Goal: Answer question/provide support: Answer question/provide support

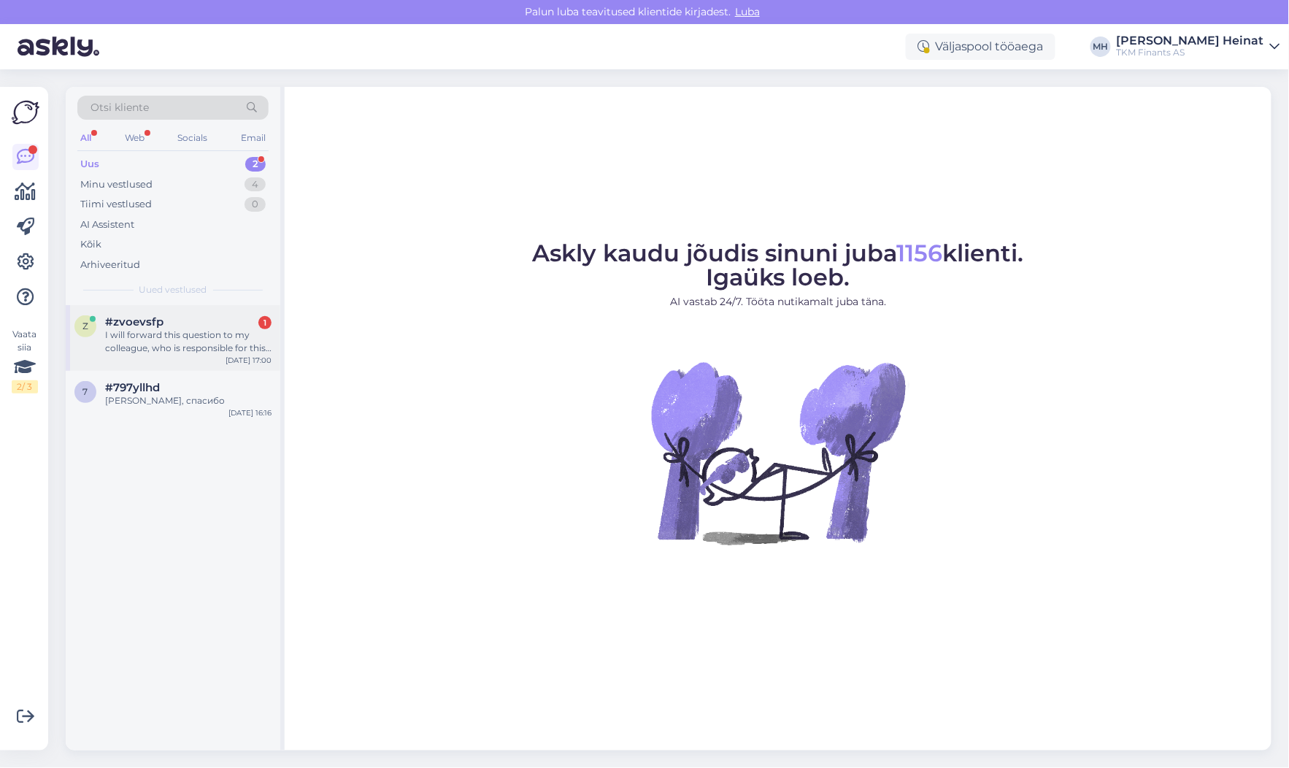
click at [176, 336] on div "I will forward this question to my colleague, who is responsible for this. The …" at bounding box center [188, 341] width 166 height 26
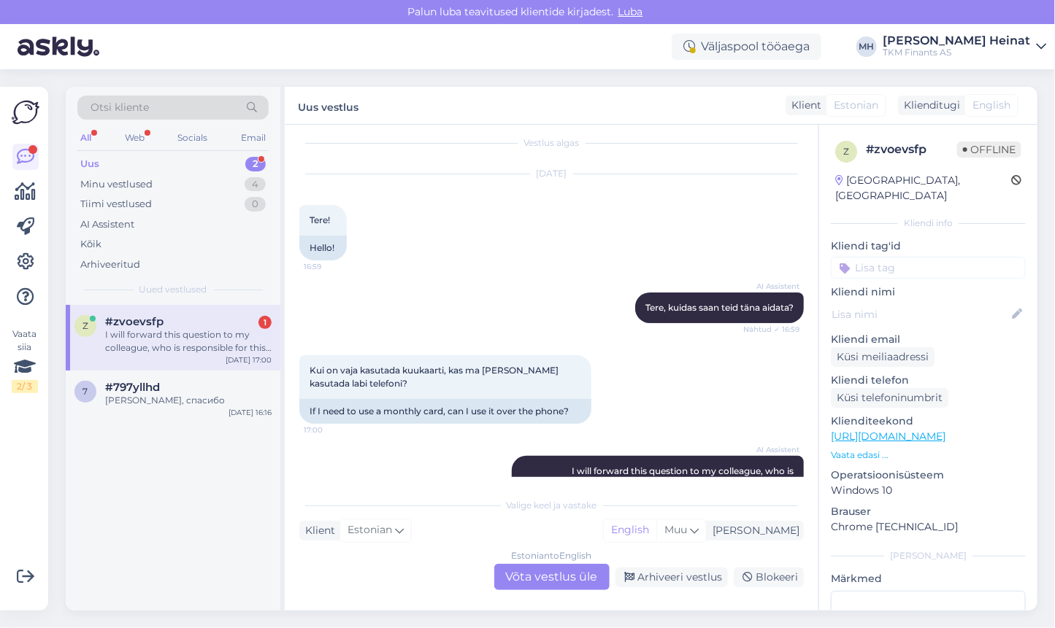
scroll to position [101, 0]
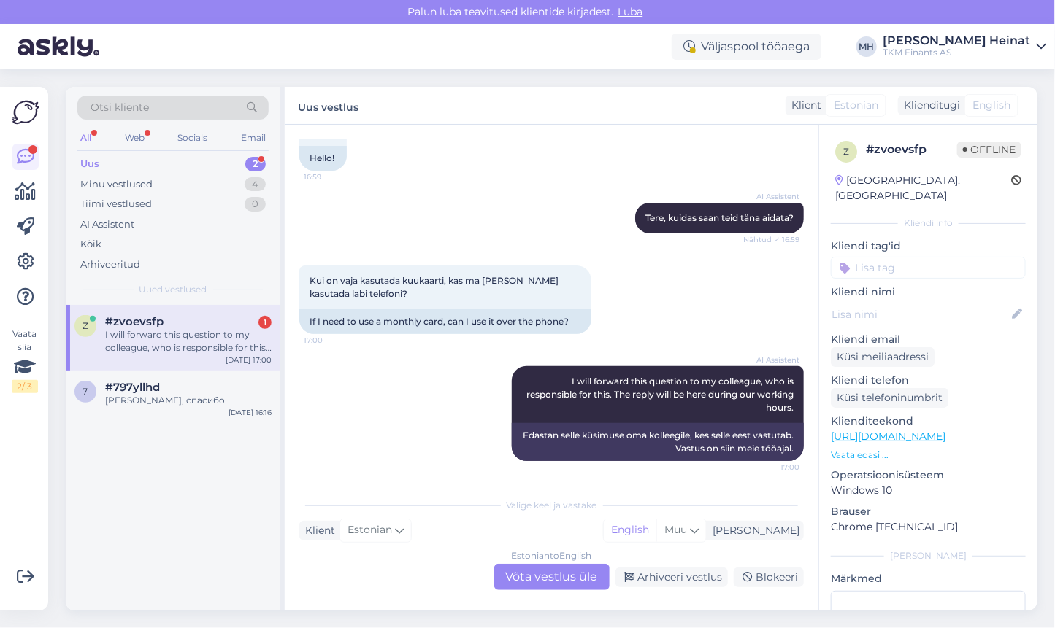
click at [566, 571] on div "Estonian to English Võta vestlus üle" at bounding box center [551, 577] width 115 height 26
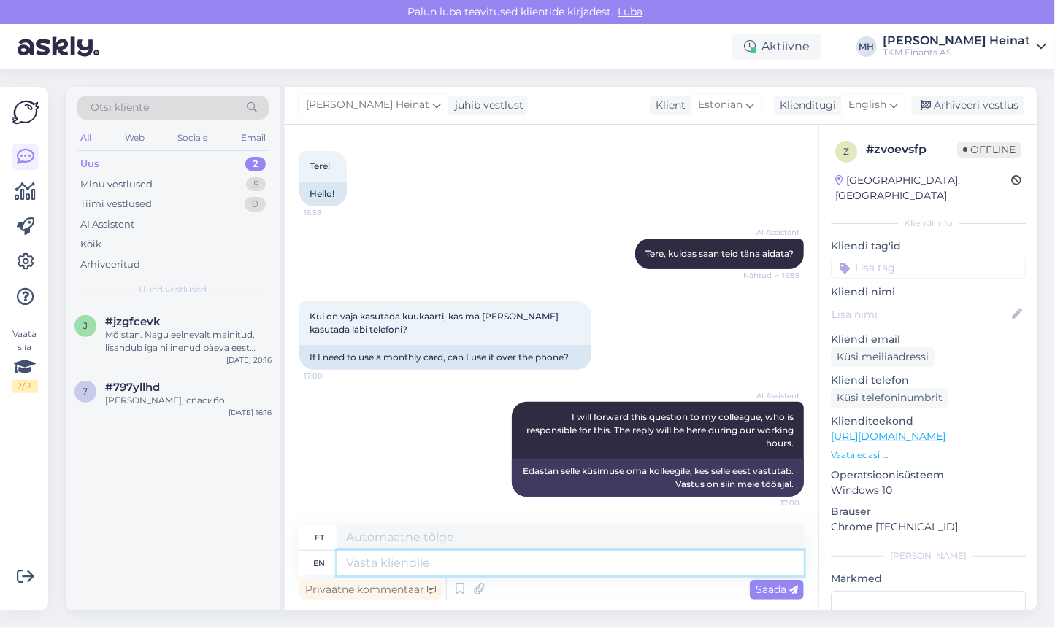
click at [504, 571] on textarea at bounding box center [570, 563] width 466 height 25
paste textarea "Tere! Jah, Partnet Kuukaardi ostulimiiti saate kasutada ka mobiiltelefonis. Sel…"
type textarea "Tere! Jah, Partnet Kuukaardi ostulimiiti saate kasutada ka mobiiltelefonis. Sel…"
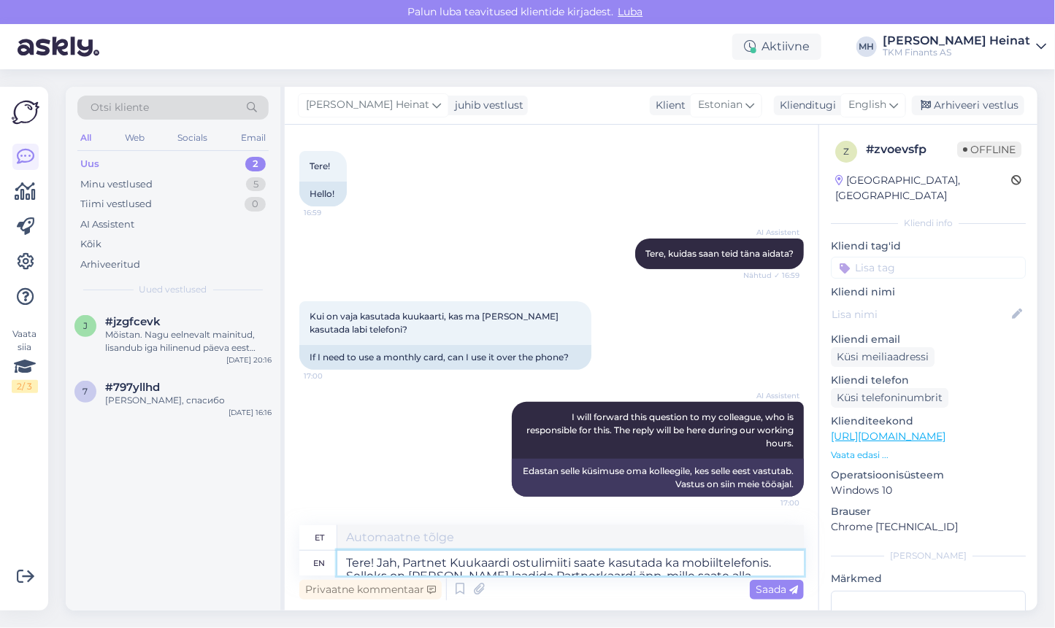
scroll to position [92, 0]
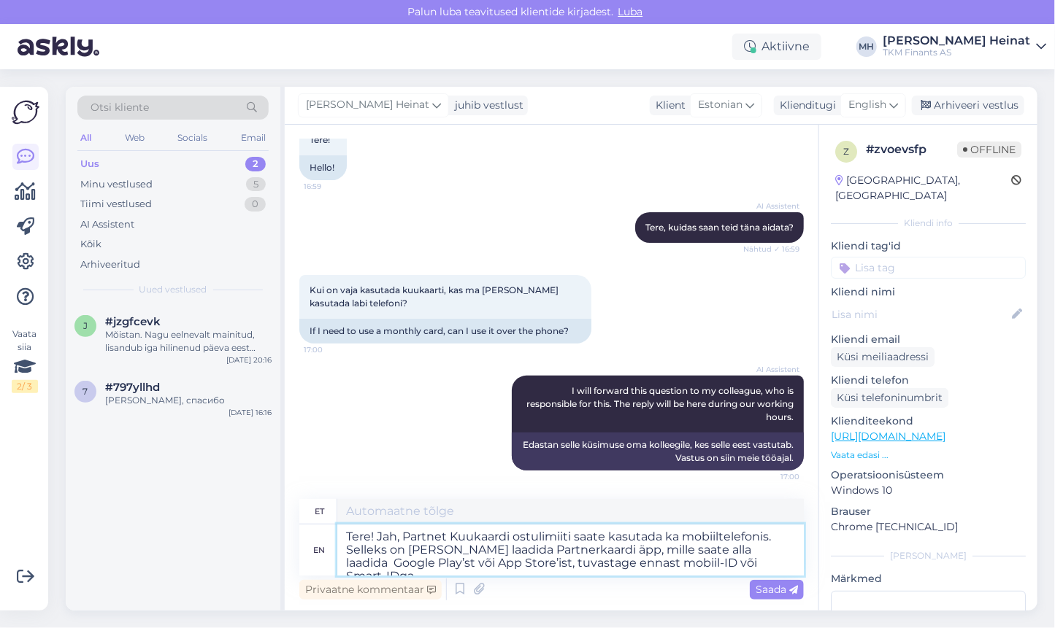
type textarea "Tere! Jah, Partnet Kuukaardi ostulimiiti saate kasutada ka mobiiltelefoni. Sell…"
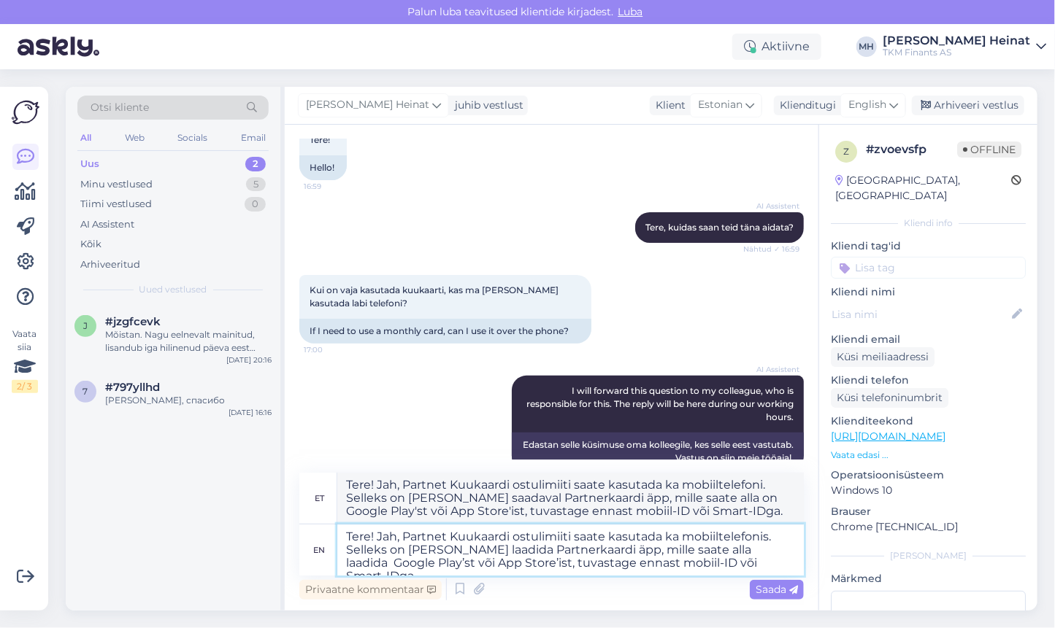
scroll to position [101, 0]
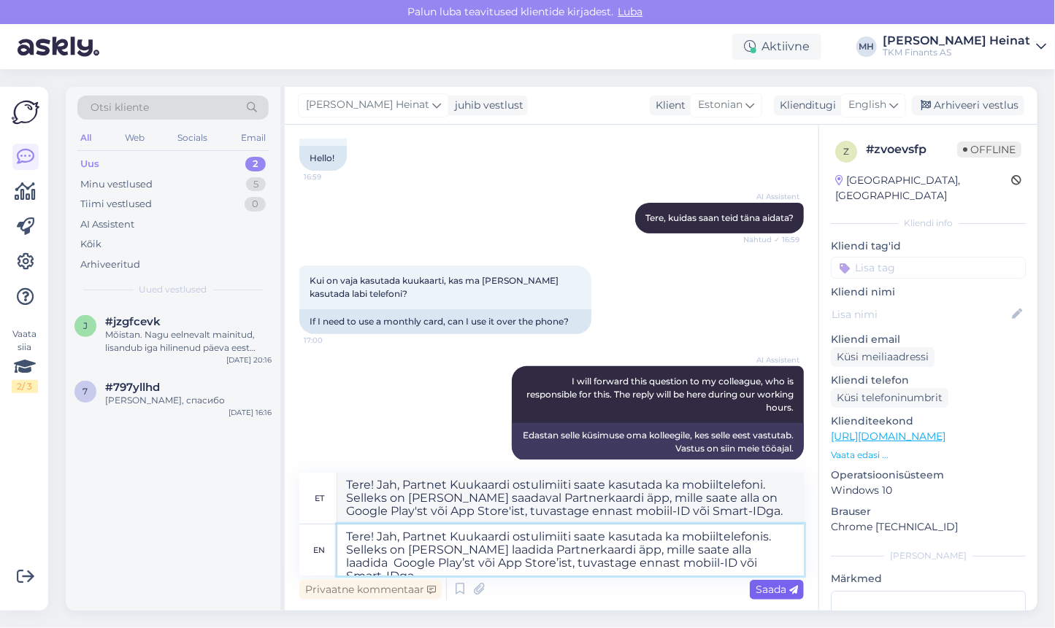
type textarea "Tere! Jah, Partnet Kuukaardi ostulimiiti saate kasutada ka mobiiltelefonis. Sel…"
click at [766, 588] on span "Saada" at bounding box center [776, 589] width 42 height 13
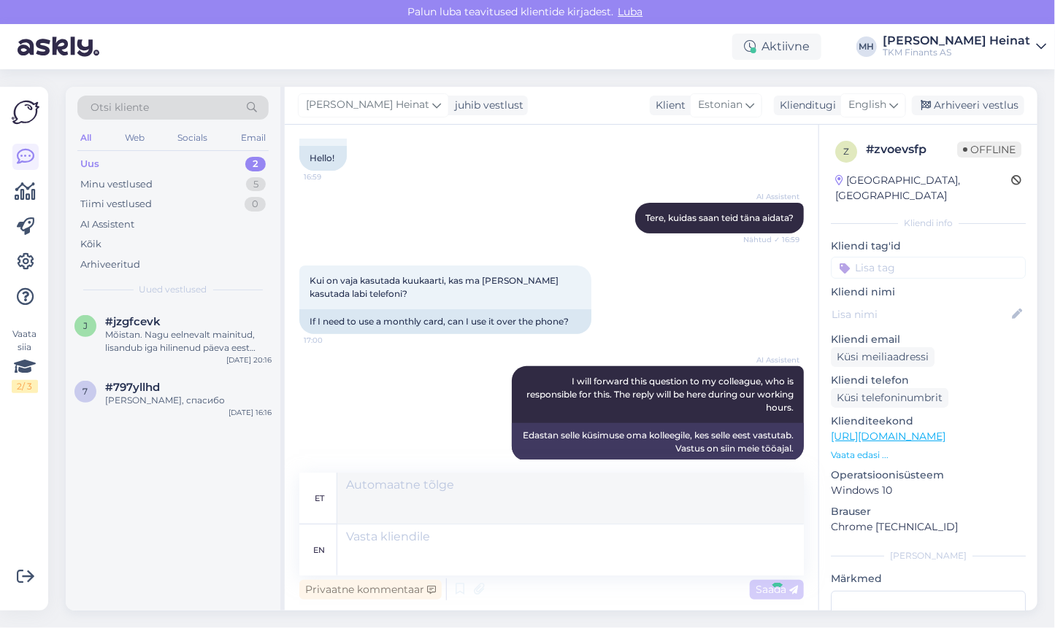
scroll to position [263, 0]
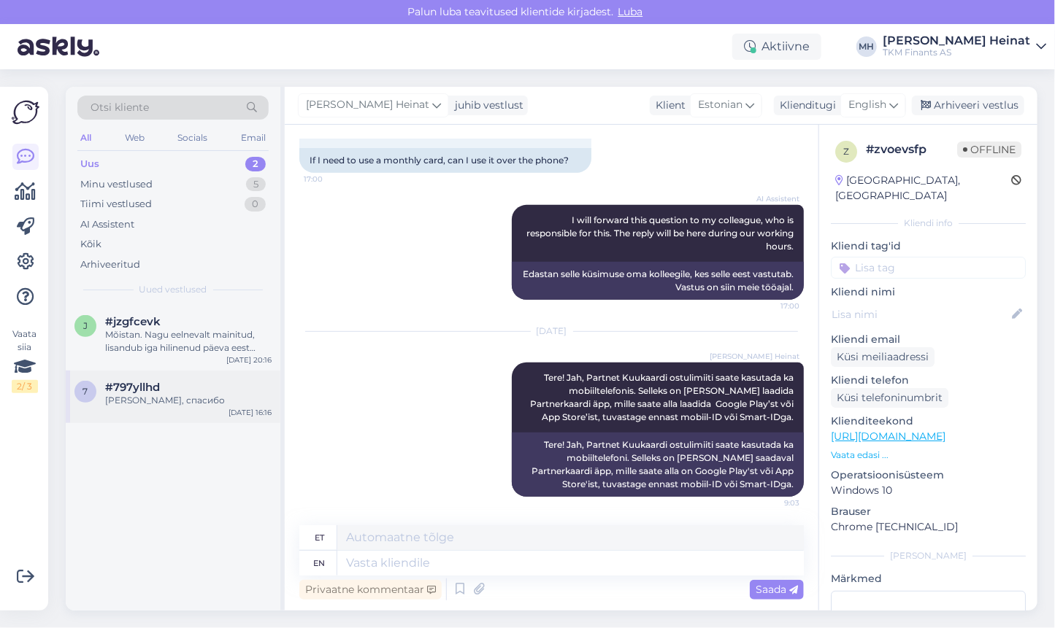
click at [180, 389] on div "#797yllhd" at bounding box center [188, 387] width 166 height 13
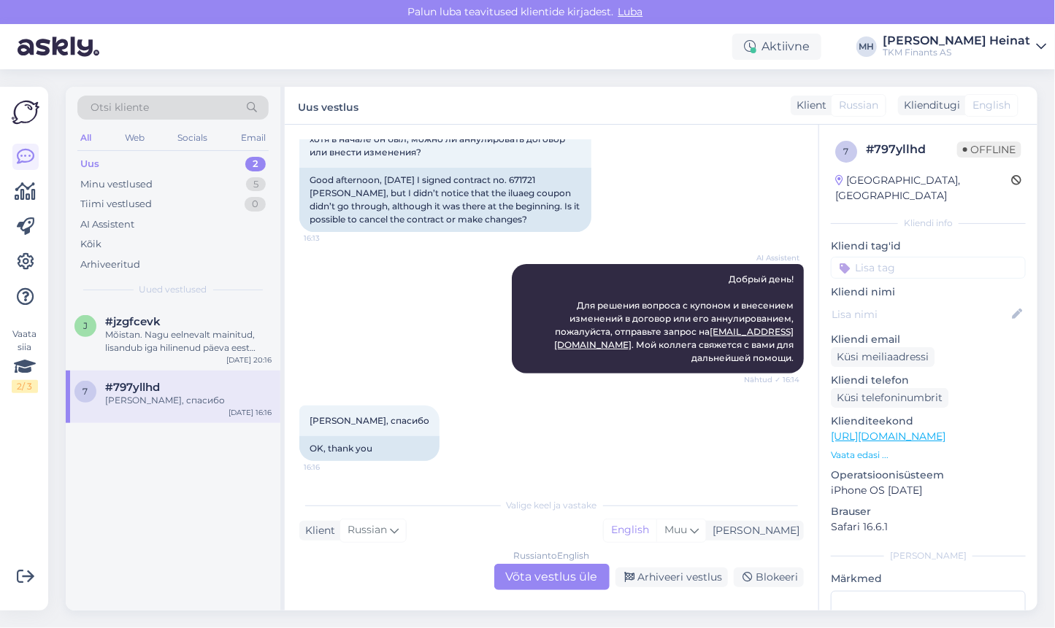
scroll to position [106, 0]
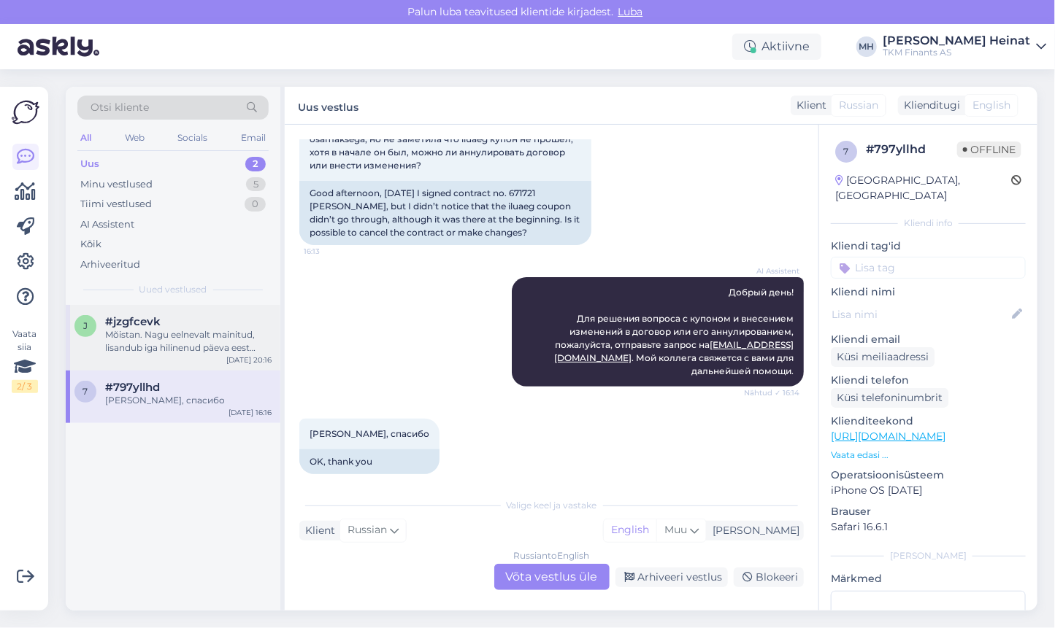
click at [167, 347] on div "Mõistan. Nagu eelnevalt mainitud, lisandub iga hilinenud päeva eest 0.065% viiv…" at bounding box center [188, 341] width 166 height 26
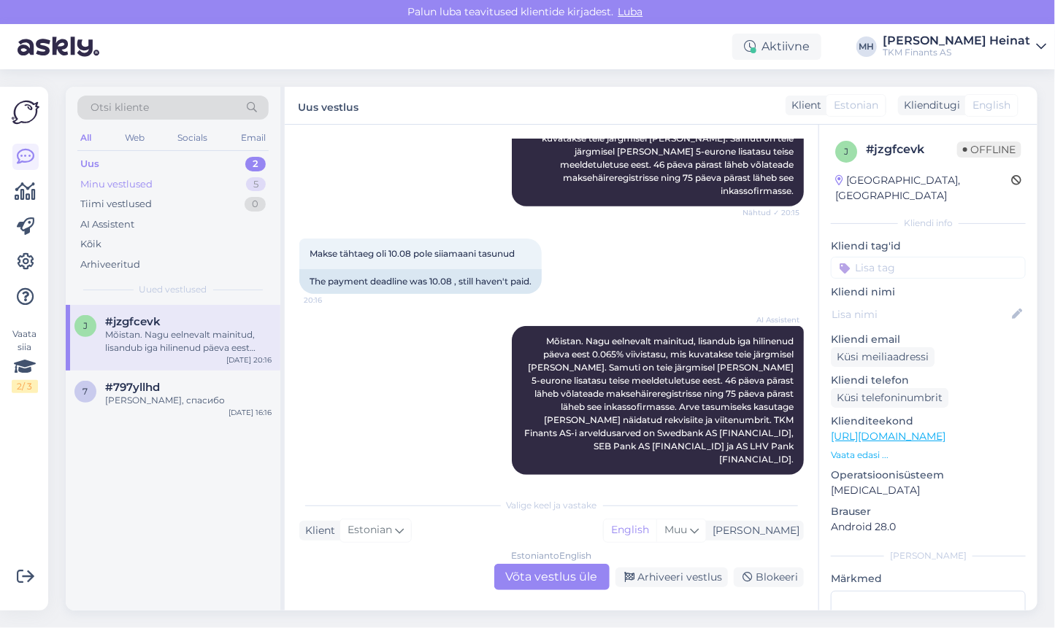
click at [119, 183] on div "Minu vestlused" at bounding box center [116, 184] width 72 height 15
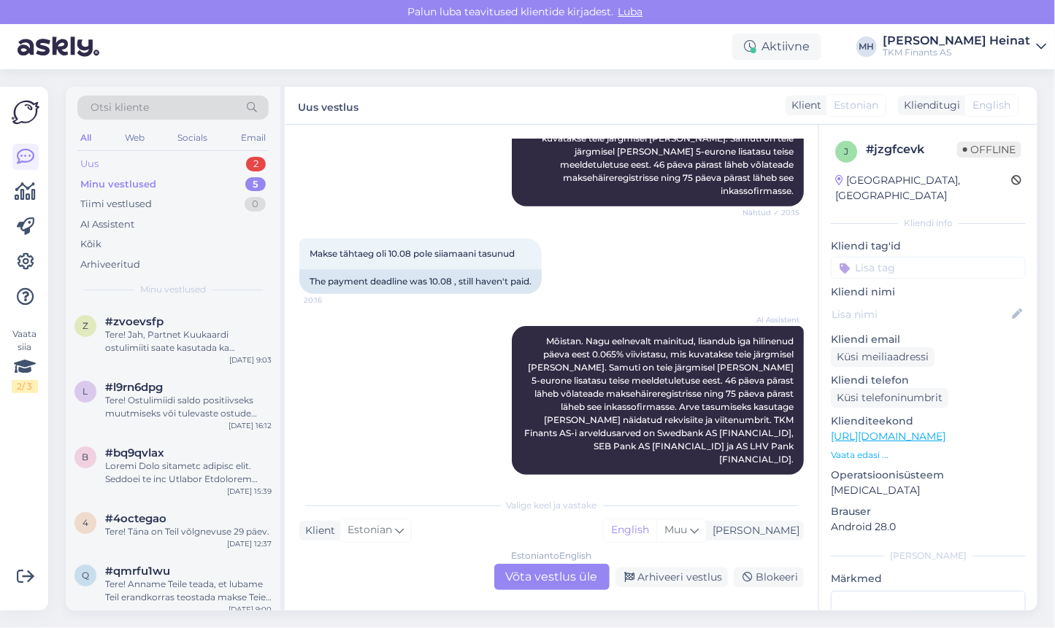
click at [167, 160] on div "Uus 2" at bounding box center [172, 164] width 191 height 20
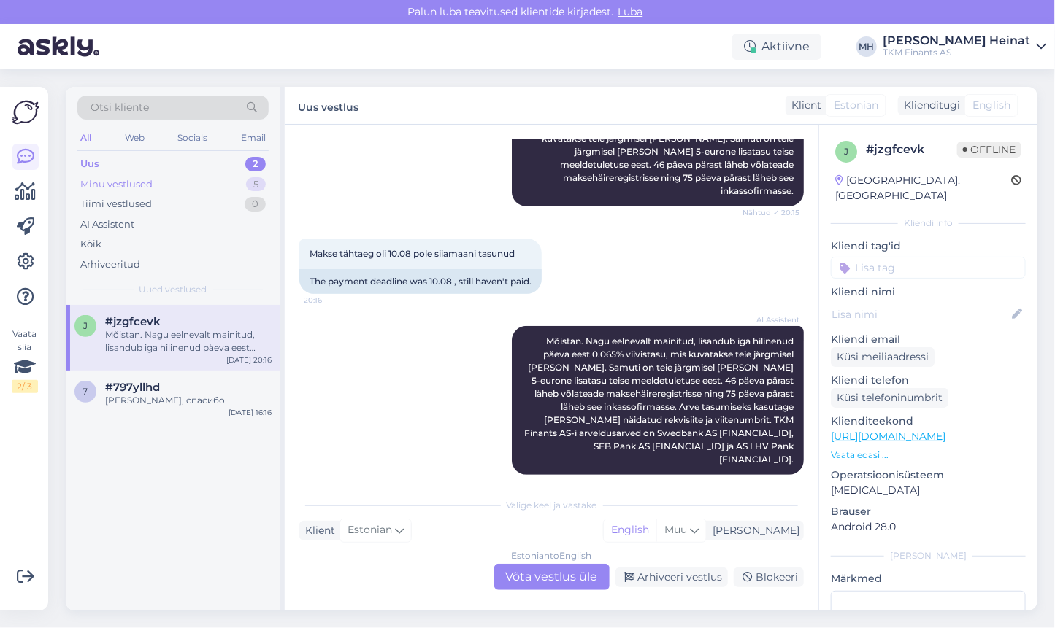
click at [159, 181] on div "Minu vestlused 5" at bounding box center [172, 184] width 191 height 20
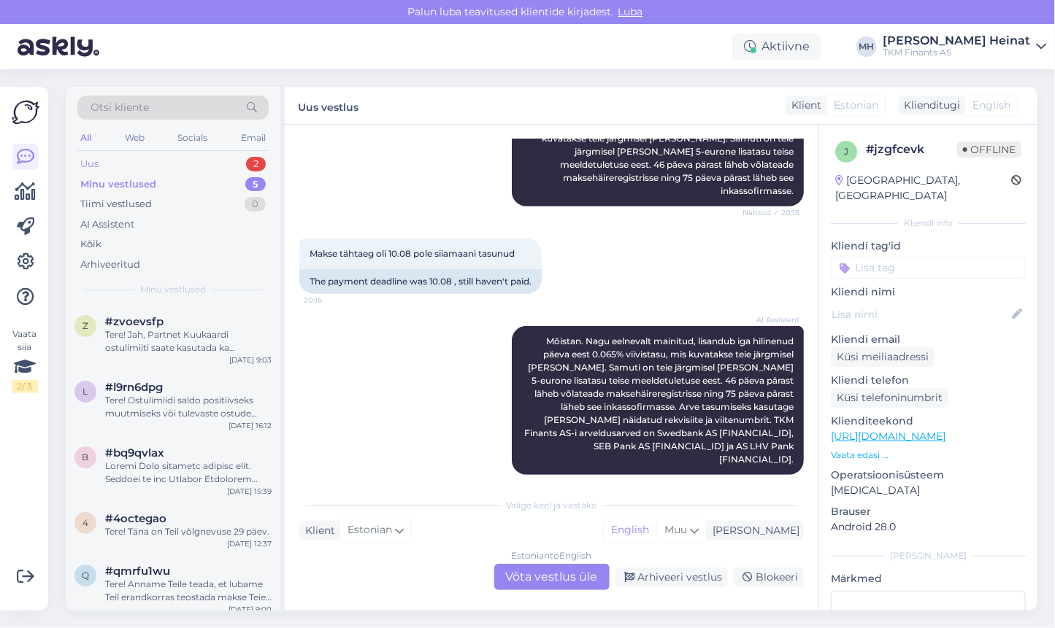
click at [255, 164] on div "2" at bounding box center [256, 164] width 20 height 15
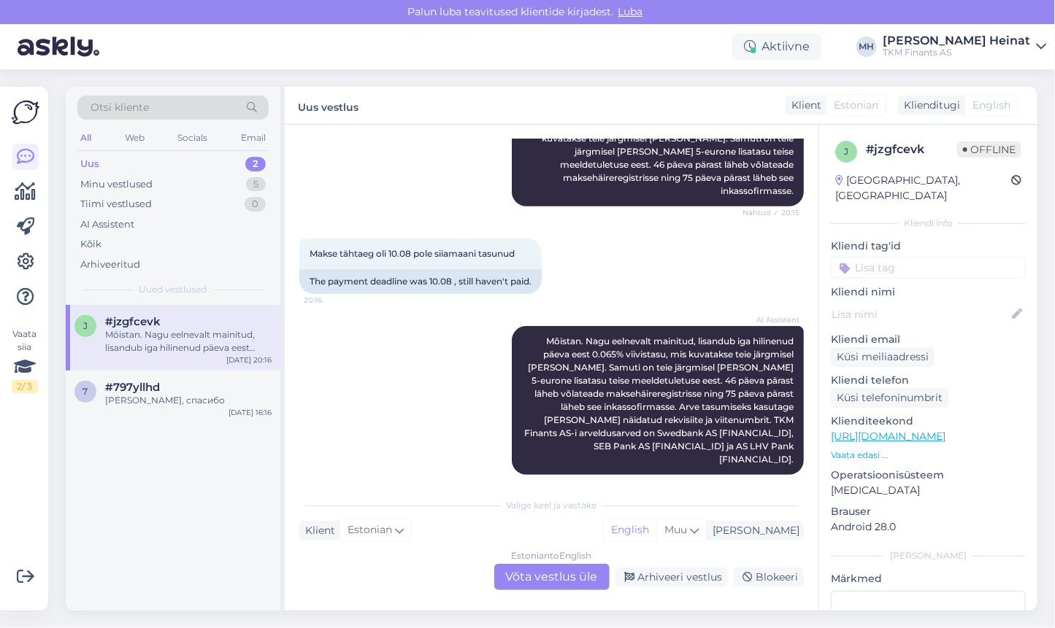
click at [200, 329] on div "Mõistan. Nagu eelnevalt mainitud, lisandub iga hilinenud päeva eest 0.065% viiv…" at bounding box center [188, 341] width 166 height 26
click at [107, 163] on div "Uus 2" at bounding box center [172, 164] width 191 height 20
click at [122, 182] on div "Minu vestlused" at bounding box center [116, 184] width 72 height 15
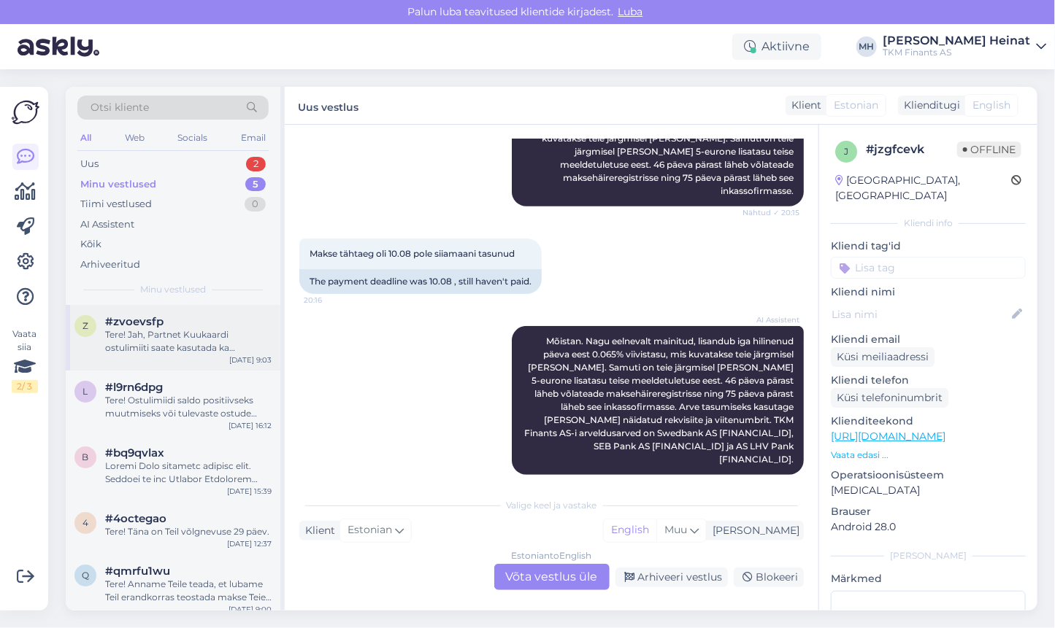
scroll to position [8, 0]
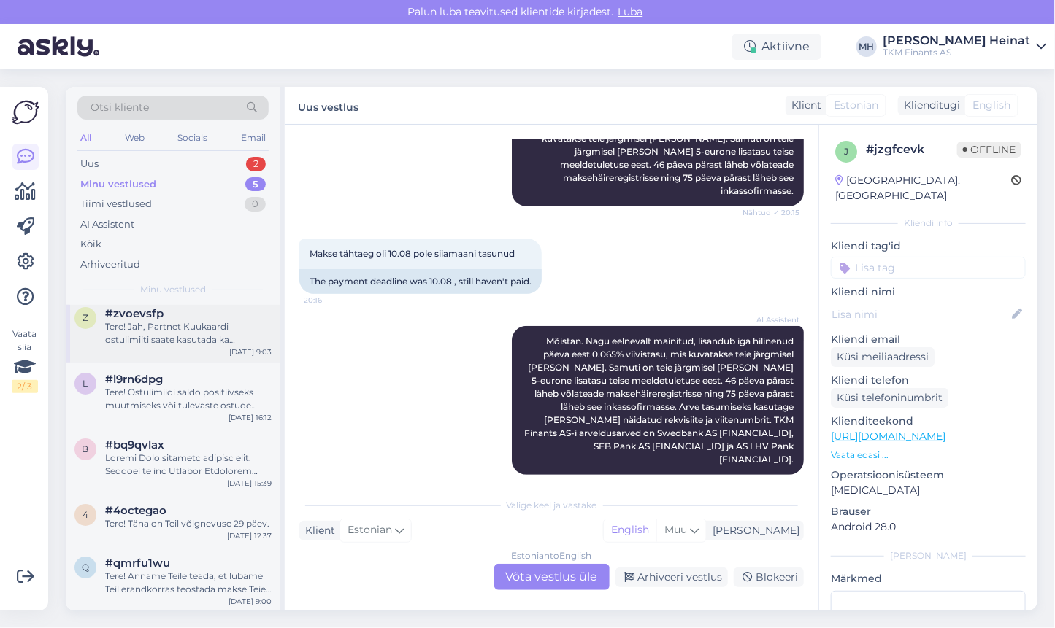
click at [168, 331] on div "Tere! Jah, Partnet Kuukaardi ostulimiiti saate kasutada ka mobiiltelefonis. Sel…" at bounding box center [188, 333] width 166 height 26
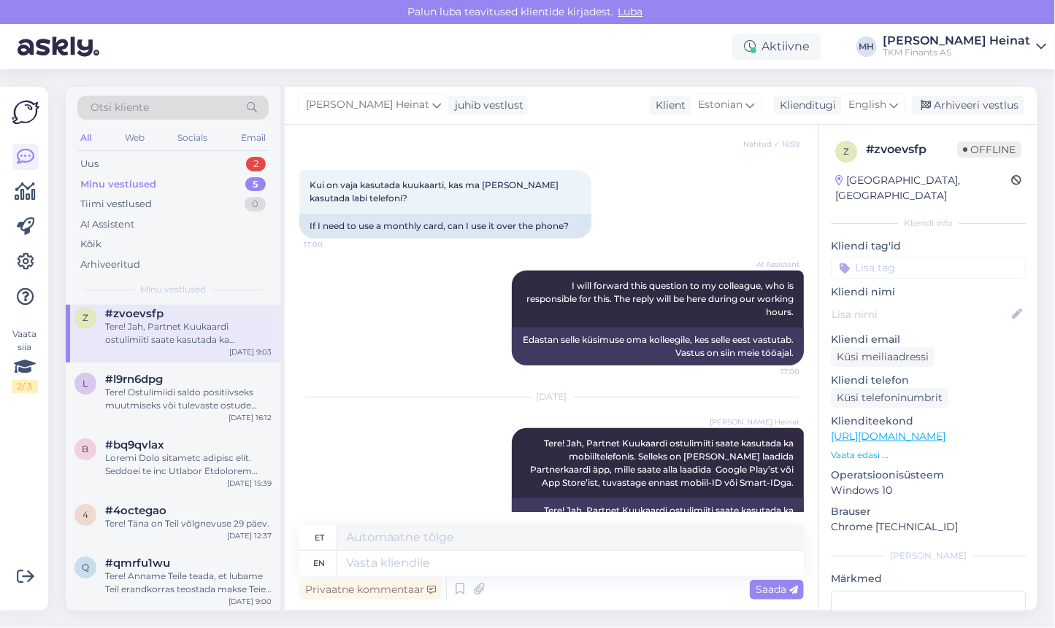
scroll to position [263, 0]
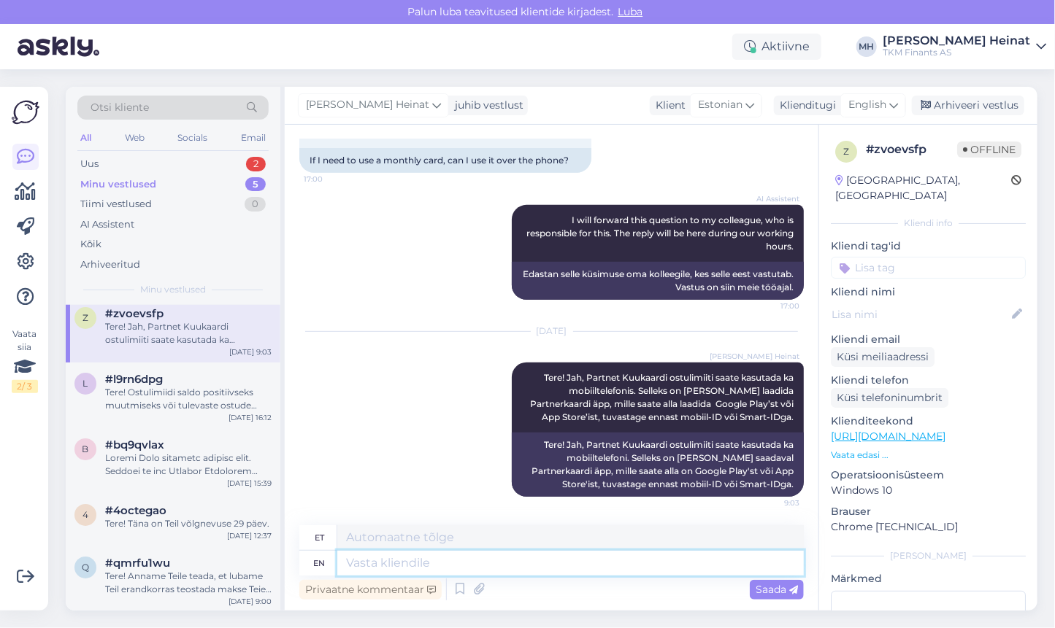
click at [420, 558] on textarea at bounding box center [570, 563] width 466 height 25
paste textarea "Partnerkaardi registreerimiseks vajutage äpi avalehel nuppu „Esita Partnerkaart…"
type textarea "Partnerkaardi registreerimiseks vajutage äpi avalehel nuppu „Esita Partnerkaart…"
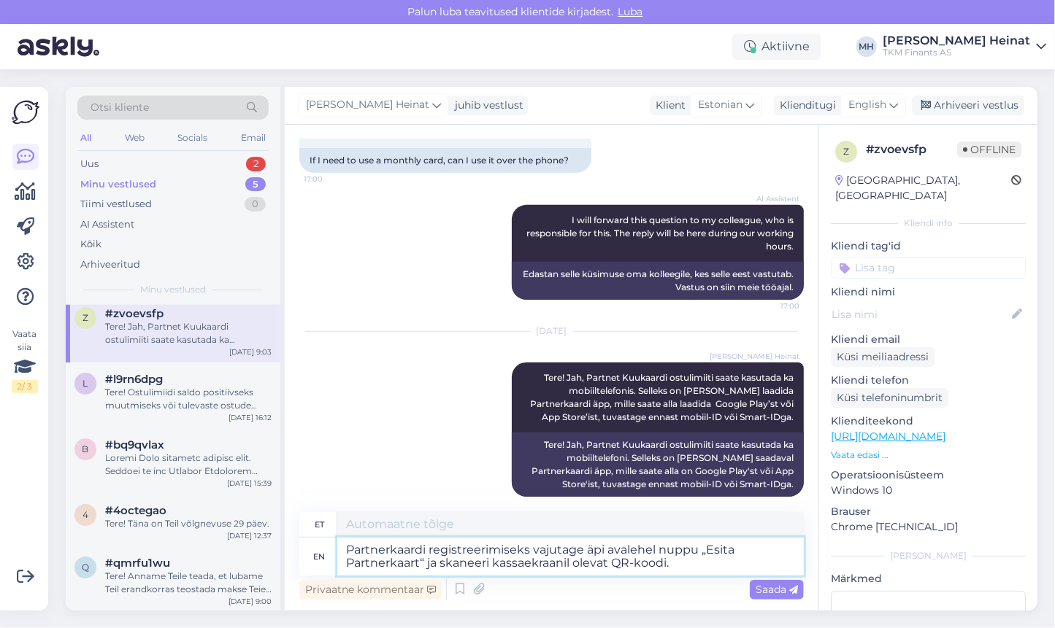
type textarea "Partnerkaardi registreerimiseks nuppukoodiäpi avahel „Esita Partnerkaart“ ja sk…"
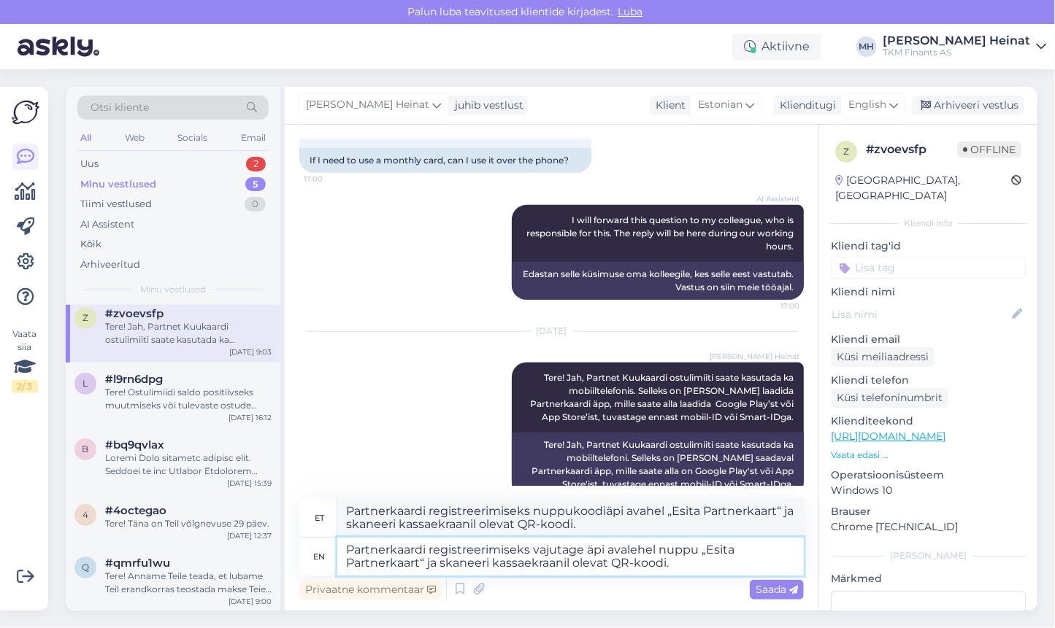
type textarea "Partnerkaardi registreerimiseks vajutage äpi avalehel nuppu „Esita Partnerkaart…"
click at [766, 591] on span "Saada" at bounding box center [776, 589] width 42 height 13
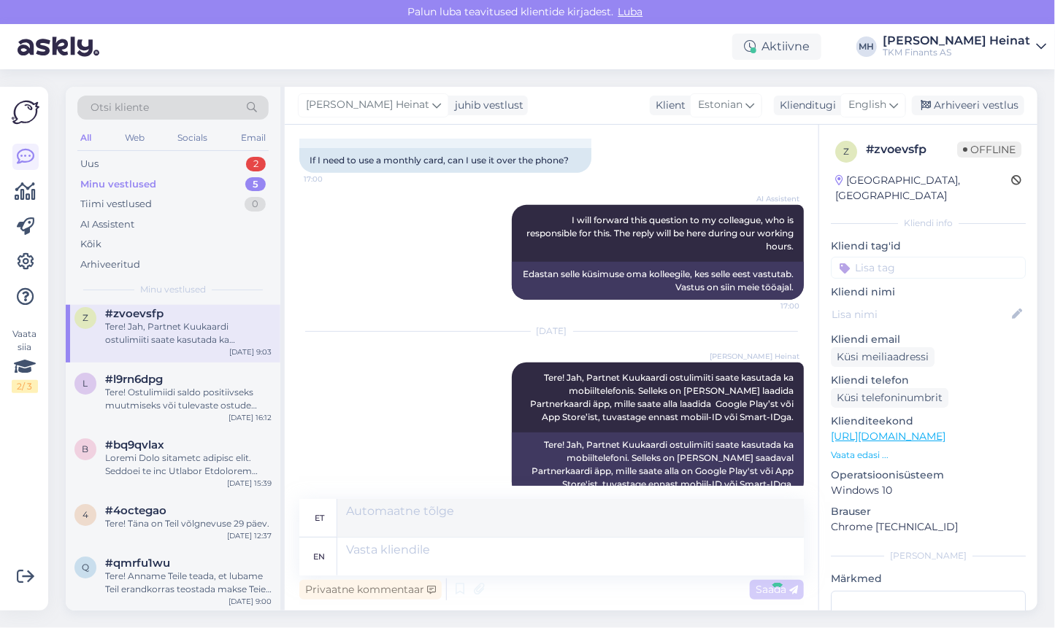
scroll to position [390, 0]
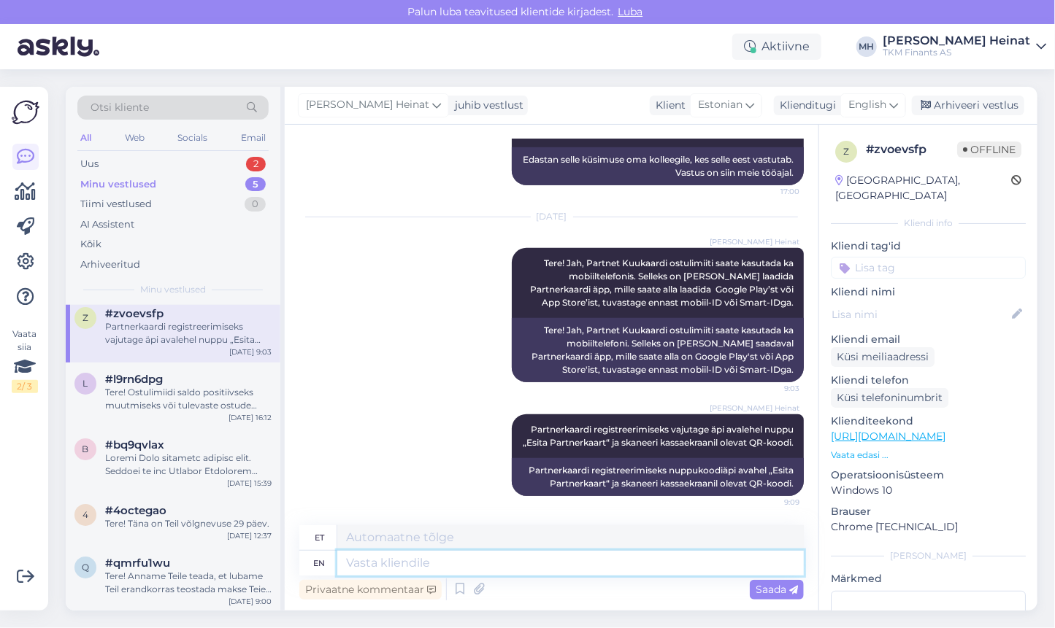
click at [462, 561] on textarea at bounding box center [570, 563] width 466 height 25
paste textarea "E-poodides kasutamiseks logige sisse e-poodi. Ostukorvis valige makseviisiks os…"
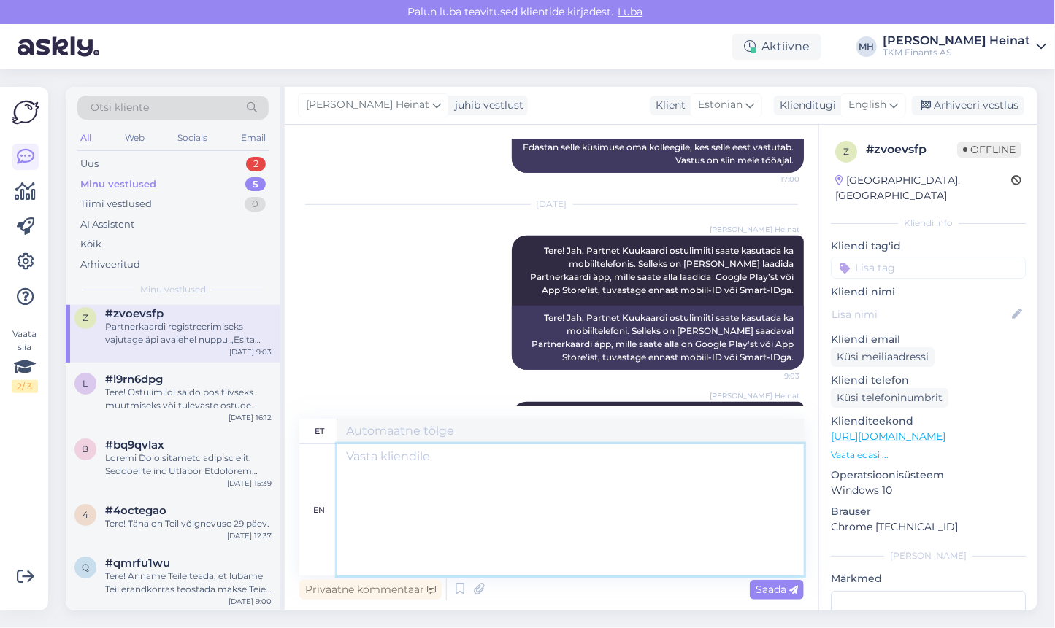
type textarea "E-poodides kasutamiseks logige sisse e-poodi. Ostukorvis valige makseviisiks os…"
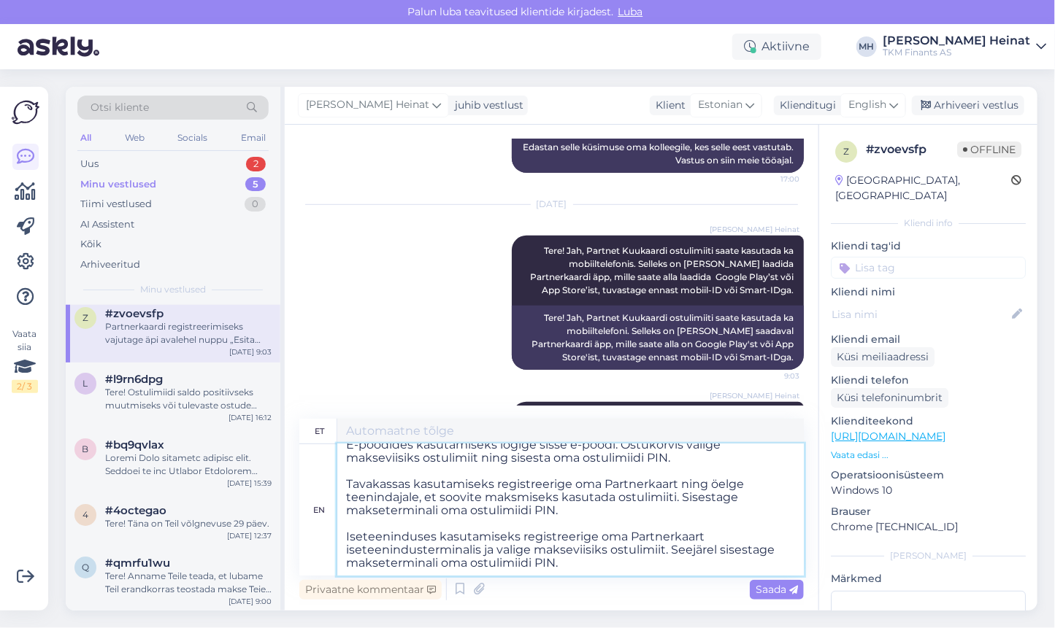
scroll to position [416, 0]
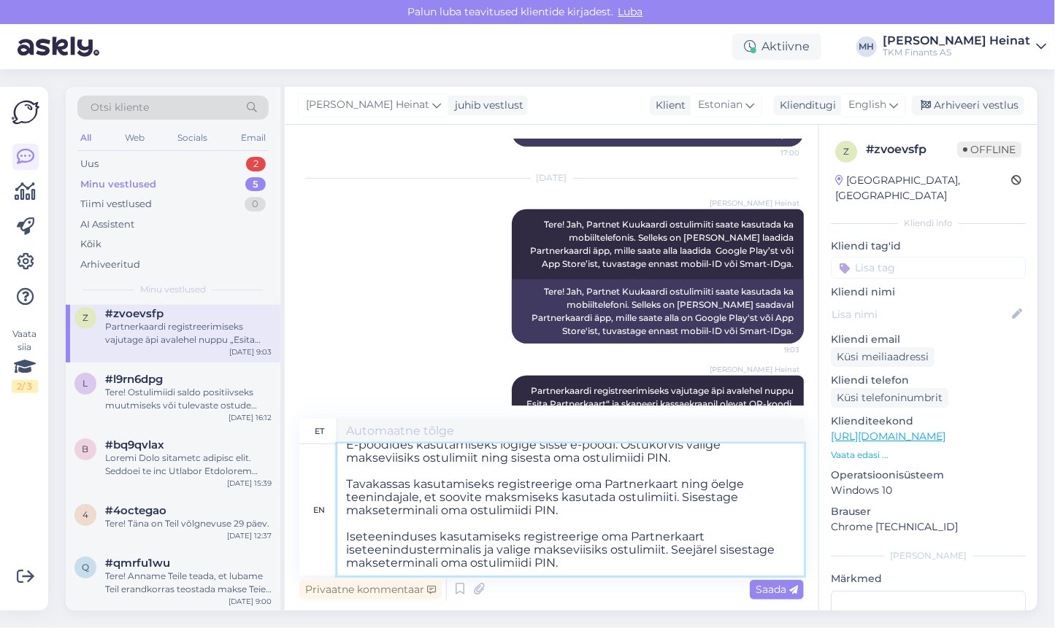
type textarea "E-poodides kasutamiseks logige sisse e-poodi. Ostukorvis makseviisiks ostulimii…"
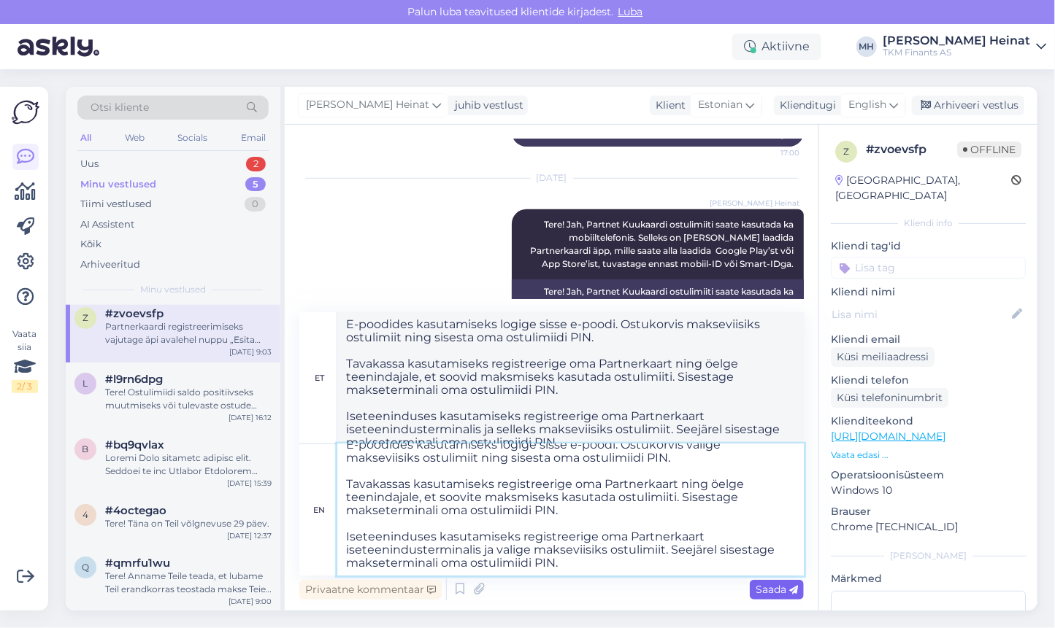
type textarea "E-poodides kasutamiseks logige sisse e-poodi. Ostukorvis valige makseviisiks os…"
click at [773, 590] on span "Saada" at bounding box center [776, 589] width 42 height 13
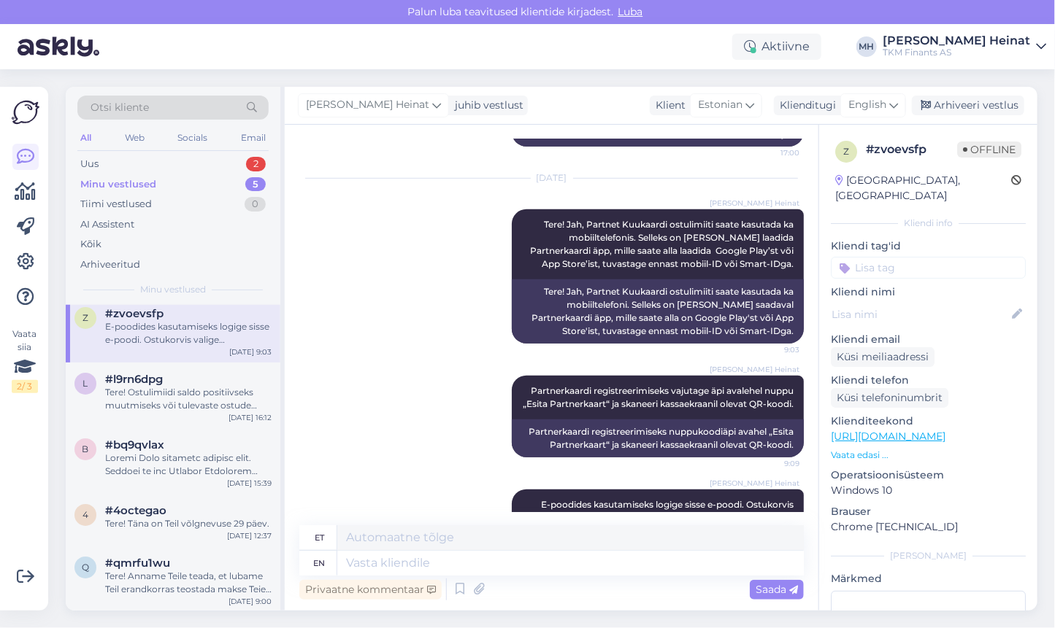
scroll to position [0, 0]
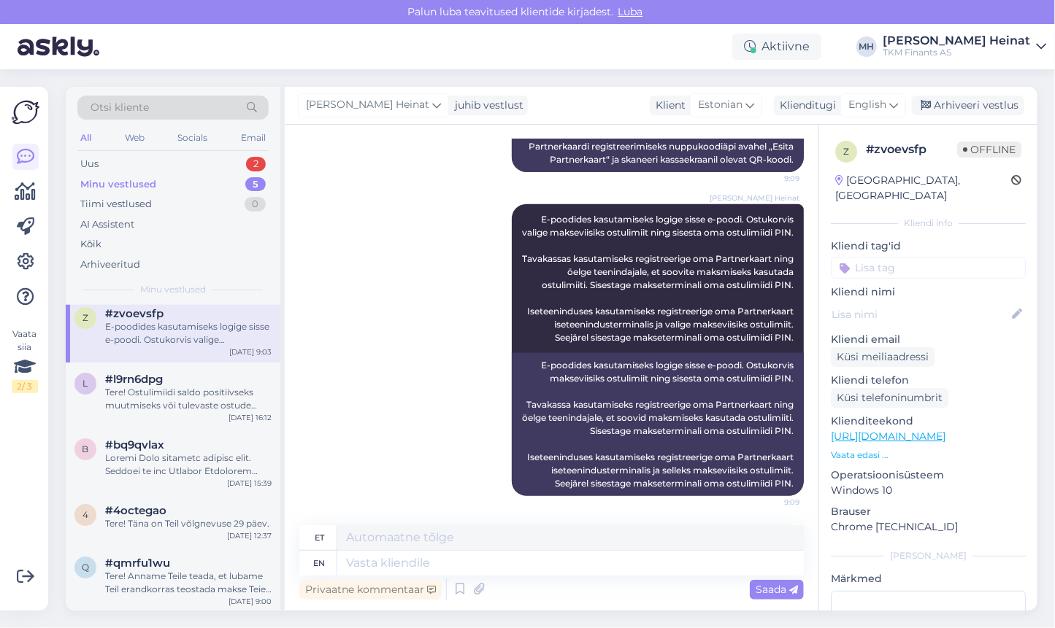
click at [404, 415] on div "[PERSON_NAME] Heinat E-poodides kasutamiseks logige sisse e-poodi. Ostukorvis v…" at bounding box center [551, 350] width 504 height 324
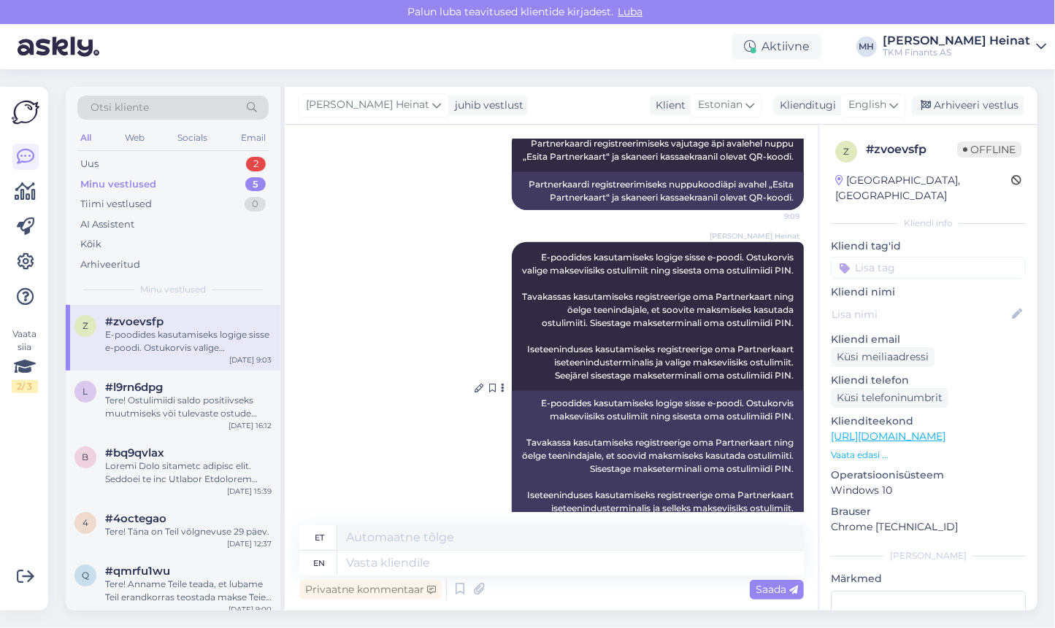
scroll to position [727, 0]
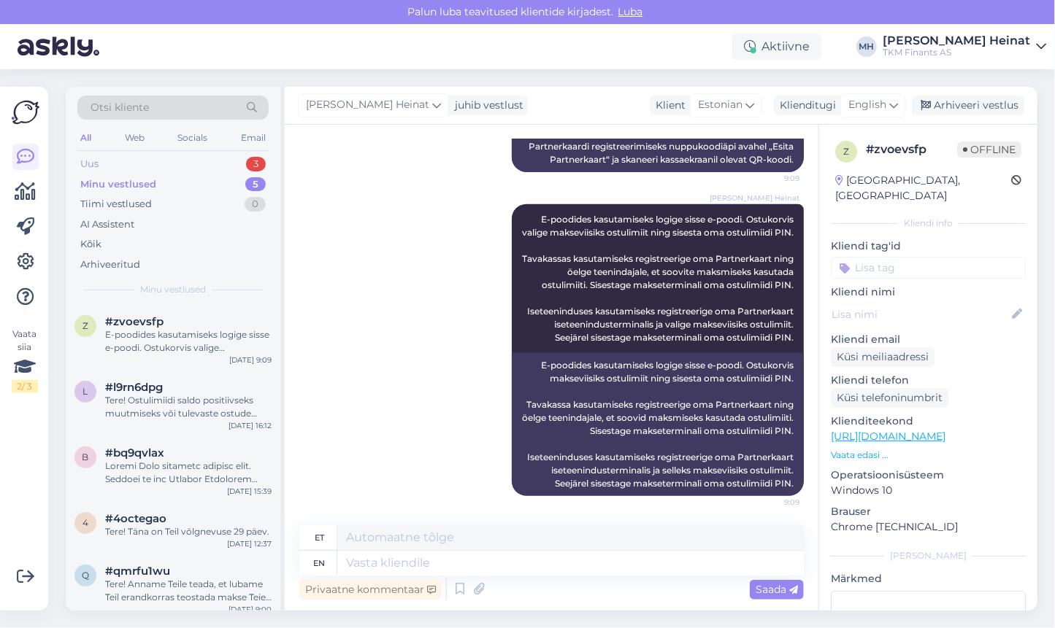
click at [112, 160] on div "Uus 3" at bounding box center [172, 164] width 191 height 20
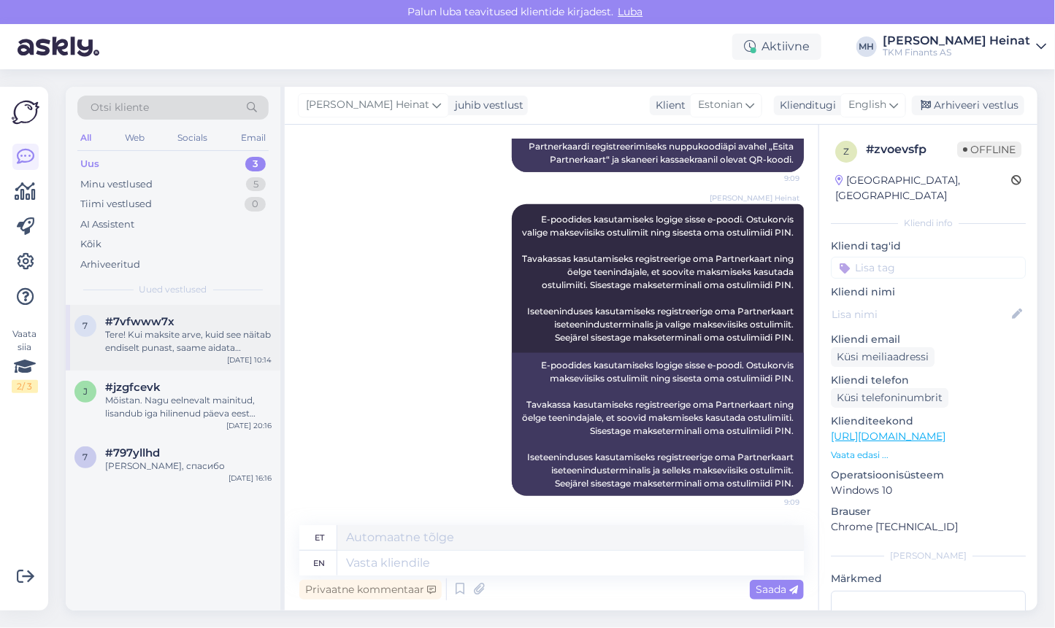
click at [166, 343] on div "Tere! Kui maksite arve, kuid see näitab endiselt punast, saame aidata [PERSON_N…" at bounding box center [188, 341] width 166 height 26
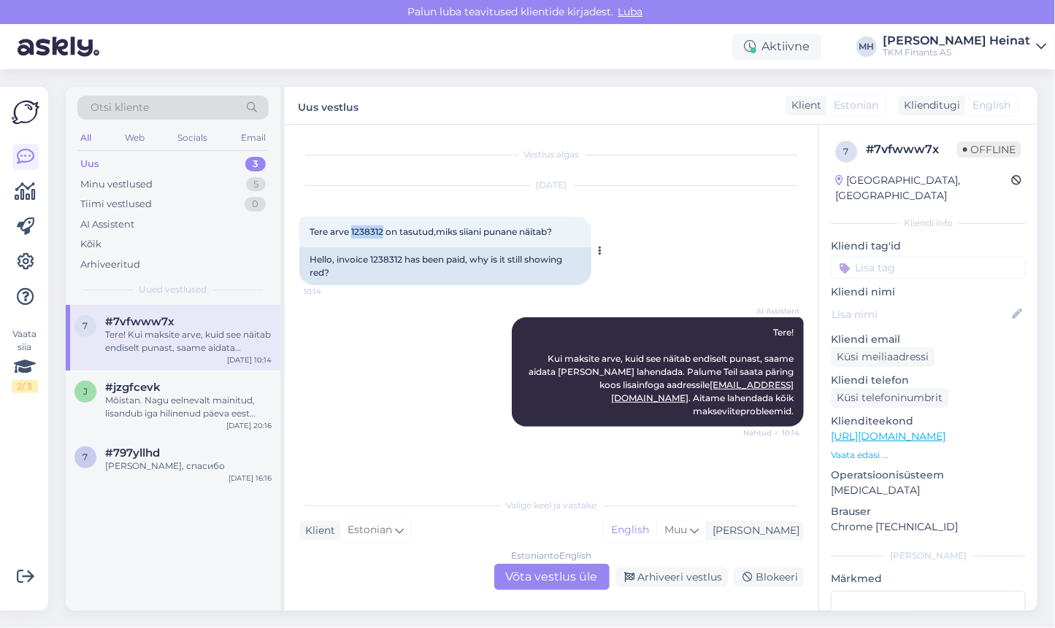
drag, startPoint x: 384, startPoint y: 232, endPoint x: 352, endPoint y: 234, distance: 32.1
click at [352, 234] on span "Tere arve 1238312 on tasutud,miks siiani punane näitab?" at bounding box center [430, 231] width 242 height 11
copy span "1238312"
click at [403, 379] on div "AI Assistent Tere! Kui maksite arve, kuid see näitab endiselt punast, saame aid…" at bounding box center [551, 372] width 504 height 142
click at [548, 571] on div "Estonian to English Võta vestlus üle" at bounding box center [551, 577] width 115 height 26
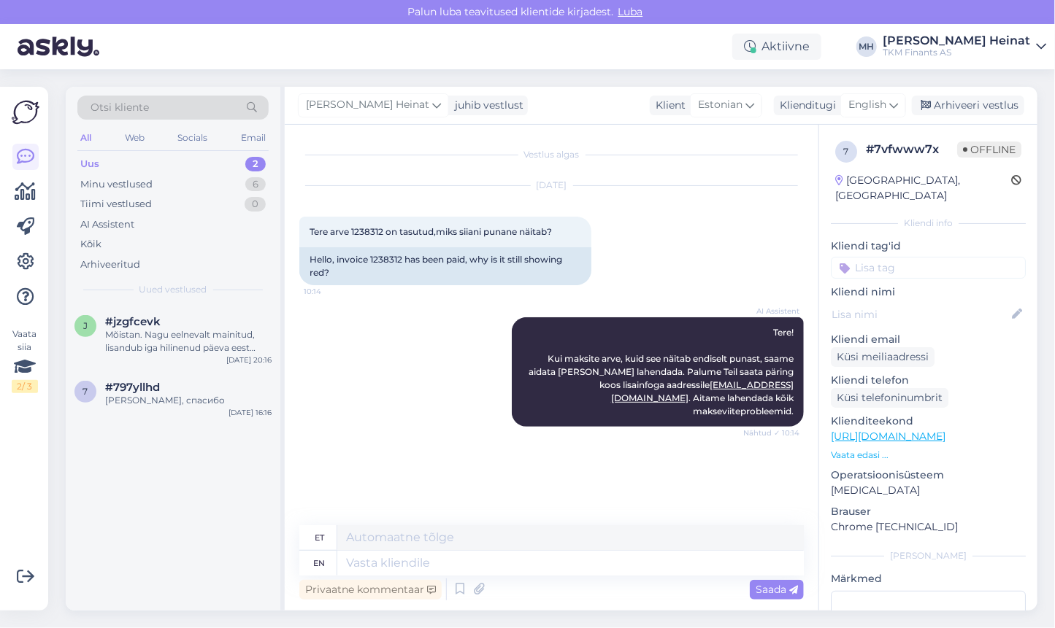
click at [506, 577] on div "Privaatne kommentaar Saada" at bounding box center [551, 590] width 504 height 28
click at [503, 563] on textarea at bounding box center [570, 563] width 466 height 25
type textarea "Tere"
type textarea "Tere!"
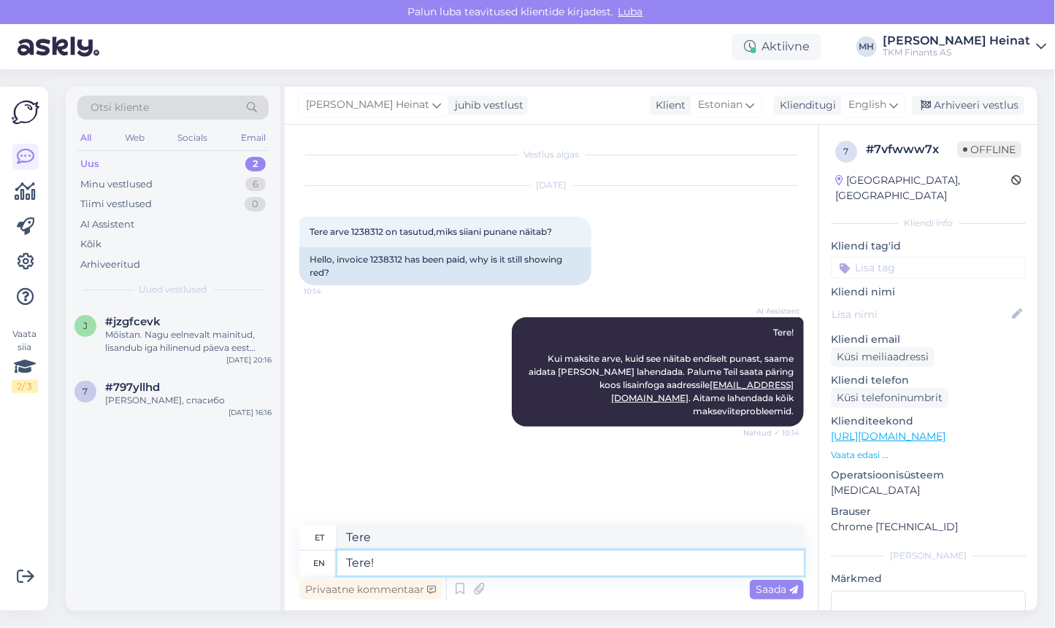
type textarea "Tere!"
type textarea "Tere! palun s"
type textarea "Tere! [GEOGRAPHIC_DATA]"
type textarea "Tere! palun saatke"
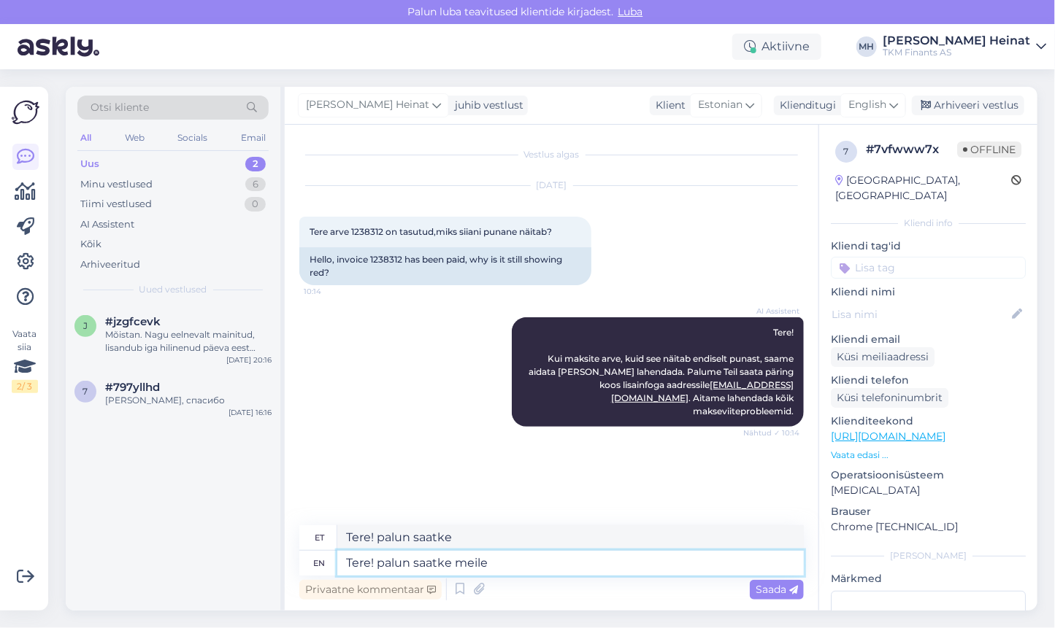
type textarea "Tere! palun saatke meile t"
type textarea "Tere! Palun saatke meile"
type textarea "Tere! palun saatke [PERSON_NAME] t"
type textarea "Tere! Palun saatke [PERSON_NAME]"
type textarea "Tere! palun saatke [PERSON_NAME] tuvastamiseks"
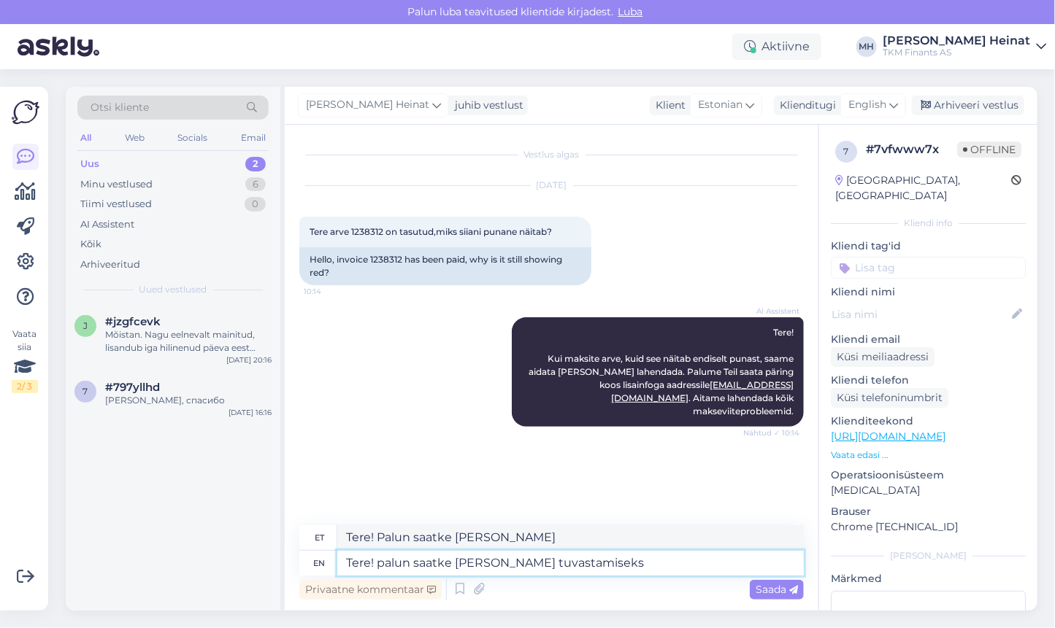
type textarea "Tere! palun saatke [PERSON_NAME] tuvastamiseks"
type textarea "Tere! palun saatke [PERSON_NAME] tuvastamiseks teie viitenumber"
click at [607, 562] on textarea "Tere! palun saatke [PERSON_NAME] tuvastamiseks teie viitenumber" at bounding box center [570, 563] width 466 height 25
type textarea "Tere! palun saatke [PERSON_NAME] tuvastamiseks Teie viitenumber"
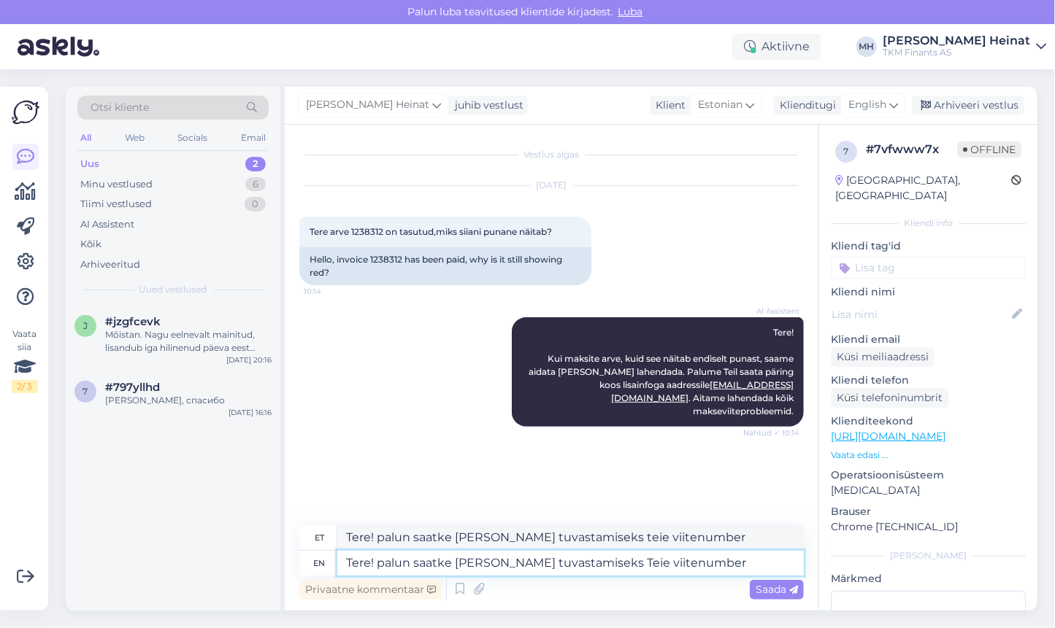
type textarea "Tere! palun saatke [PERSON_NAME] tuvastamiseks Teie viitenumber"
click at [384, 561] on textarea "Tere! palun saatke [PERSON_NAME] tuvastamiseks Teie viitenumber" at bounding box center [570, 563] width 466 height 25
type textarea "Tere! Palun saatke [PERSON_NAME] tuvastamiseks Teie viitenumber"
click at [494, 563] on textarea "Tere! Palun saatke [PERSON_NAME] tuvastamiseks Teie viitenumber" at bounding box center [570, 563] width 466 height 25
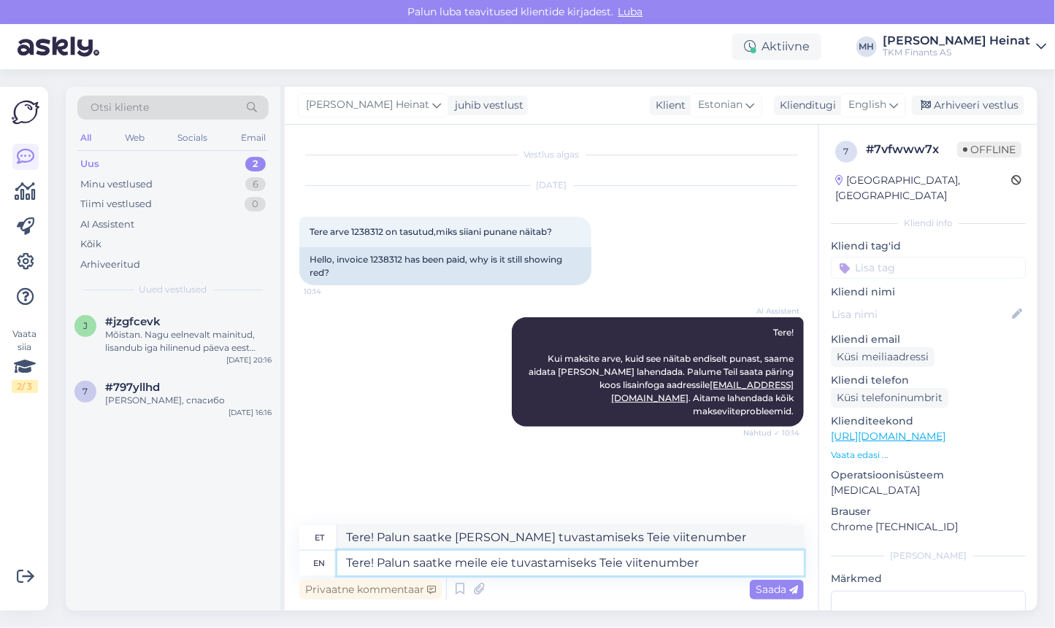
type textarea "Tere! Palun saatke meile Teie tuvastamiseks Teie viitenumber"
click at [780, 590] on span "Saada" at bounding box center [776, 589] width 42 height 13
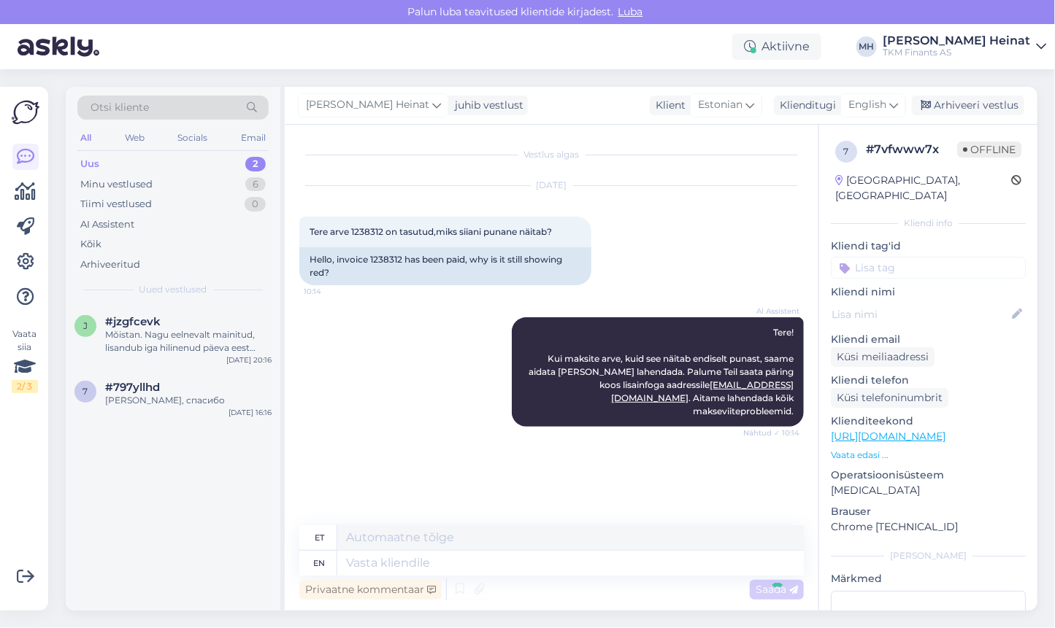
scroll to position [5, 0]
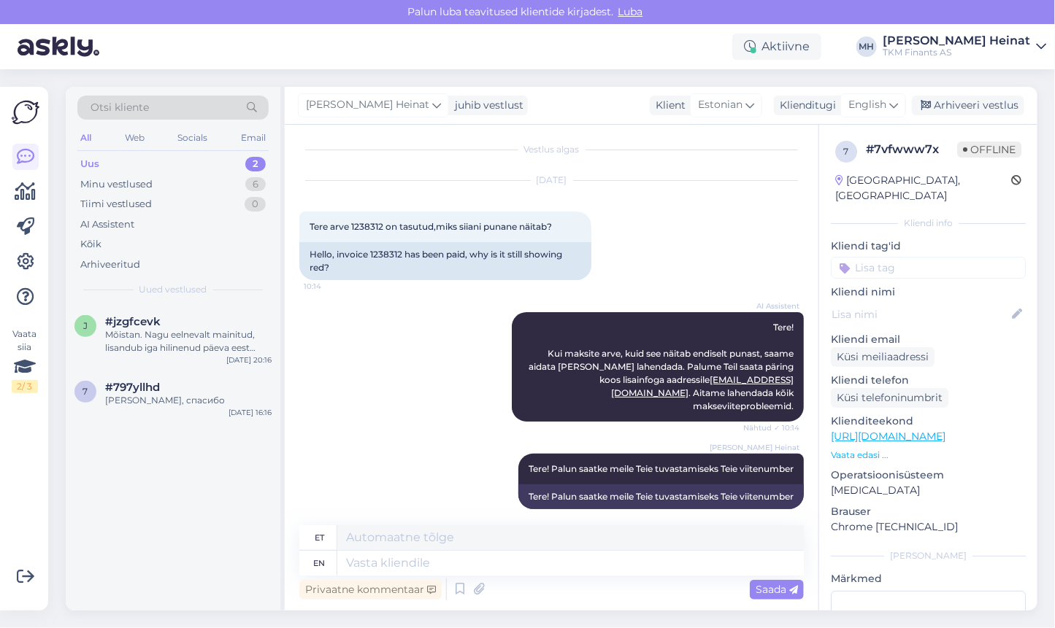
click at [420, 442] on div "[PERSON_NAME] Heinat Tere! Palun saatke [PERSON_NAME] tuvastamiseks Teie viiten…" at bounding box center [551, 482] width 504 height 88
click at [444, 338] on div "AI Assistent Tere! Kui maksite arve, kuid see näitab endiselt punast, saame aid…" at bounding box center [551, 367] width 504 height 142
click at [160, 334] on div "Teie [PERSON_NAME] võlgnevuse summa vaatamiseks palume Teil saata päring aadres…" at bounding box center [188, 341] width 166 height 26
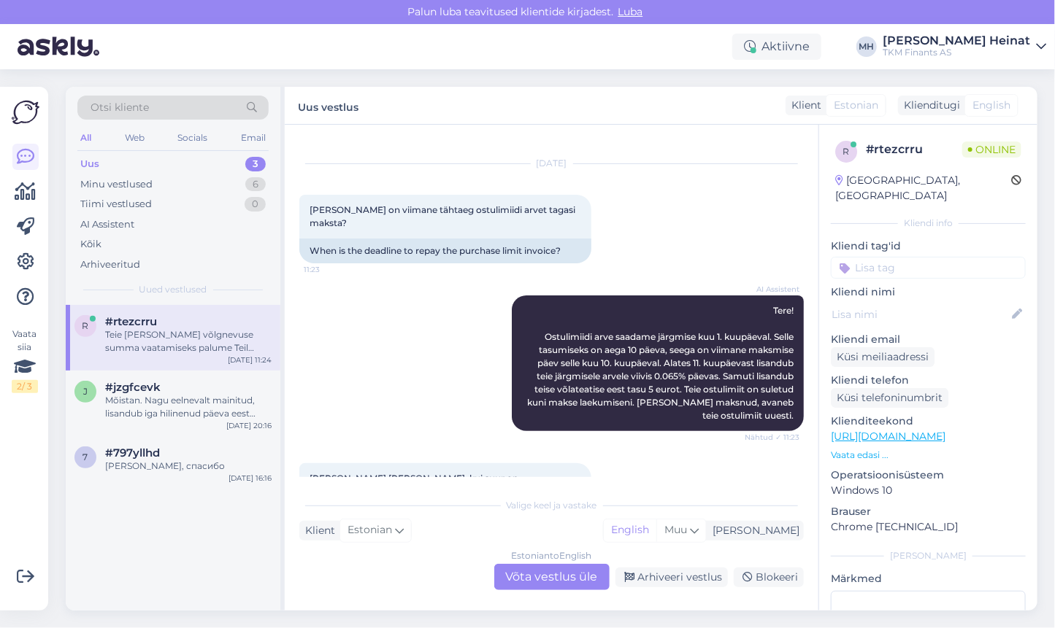
scroll to position [0, 0]
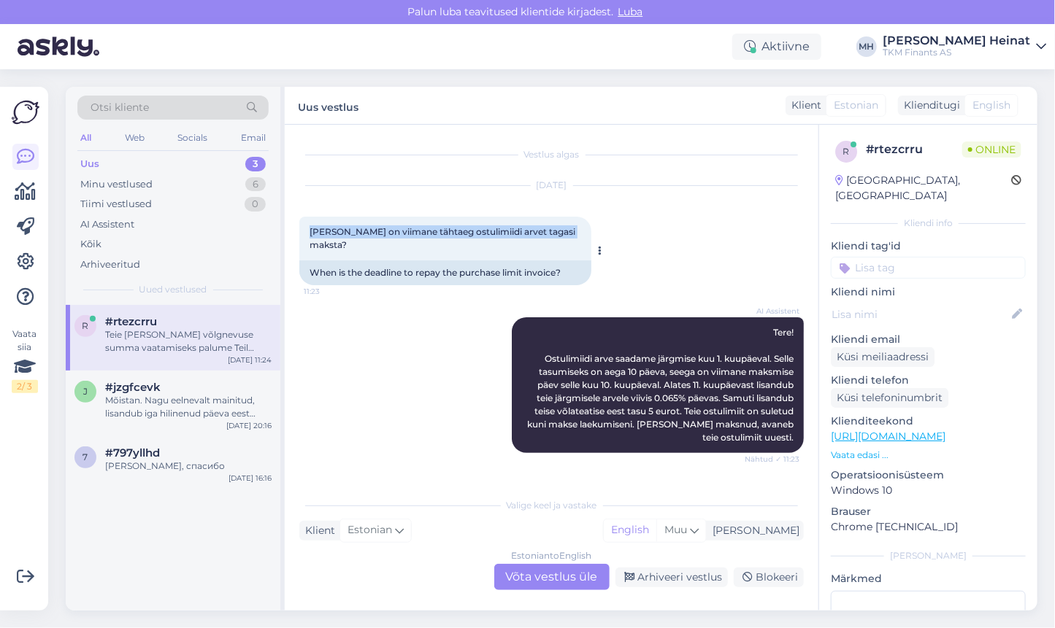
drag, startPoint x: 567, startPoint y: 234, endPoint x: 298, endPoint y: 233, distance: 268.6
click at [299, 233] on div "[PERSON_NAME] on viimane tähtaeg ostulimiidi arvet tagasi maksta? 11:23" at bounding box center [445, 239] width 292 height 44
copy span "[PERSON_NAME] on viimane tähtaeg ostulimiidi arvet tagasi maksta?"
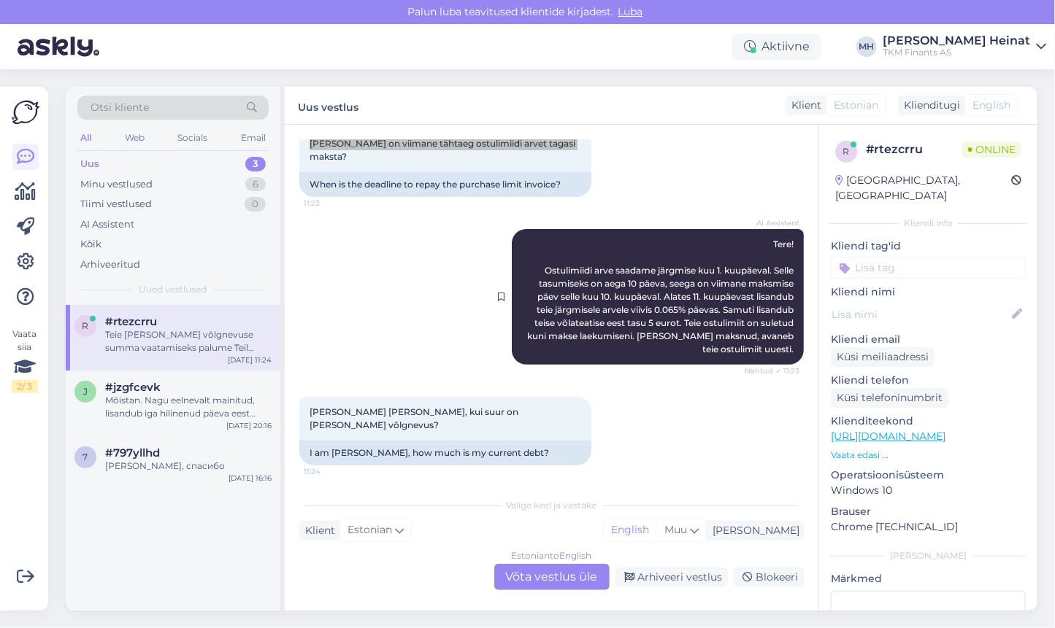
scroll to position [155, 0]
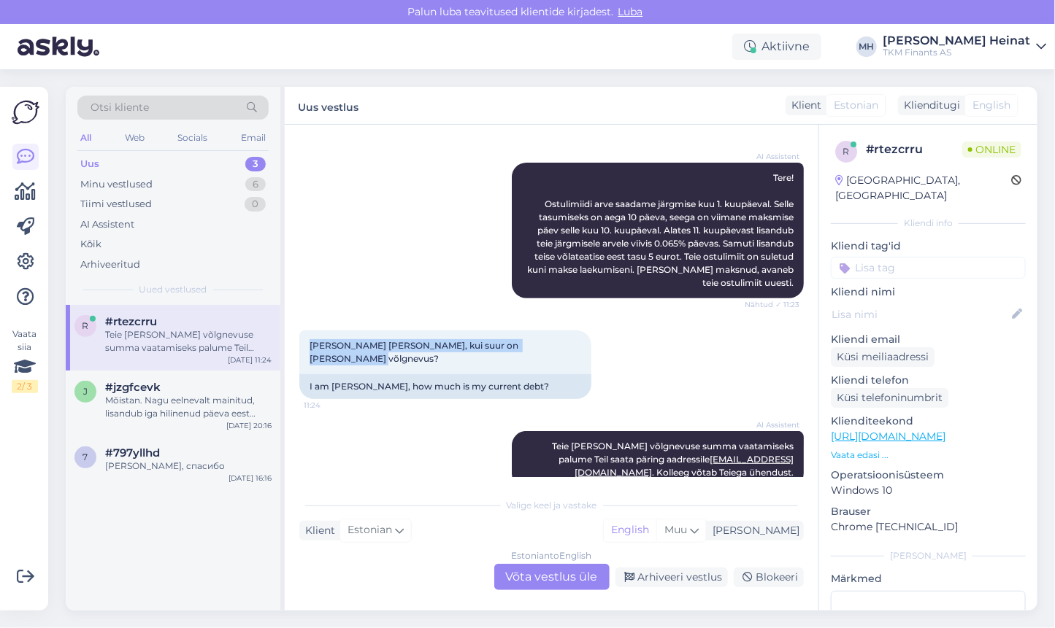
drag, startPoint x: 568, startPoint y: 332, endPoint x: 294, endPoint y: 335, distance: 273.7
click at [294, 335] on div "Vestlus algas [DATE] Millal on viimane tähtaeg ostulimiidi arvet tagasi maksta?…" at bounding box center [551, 368] width 533 height 486
drag, startPoint x: 294, startPoint y: 335, endPoint x: 331, endPoint y: 329, distance: 37.0
copy span "[PERSON_NAME] [PERSON_NAME], kui suur on [PERSON_NAME] võlgnevus?"
click at [387, 440] on div "AI Assistent [PERSON_NAME] [PERSON_NAME] võlgnevuse summa vaatamiseks palume Te…" at bounding box center [551, 459] width 504 height 89
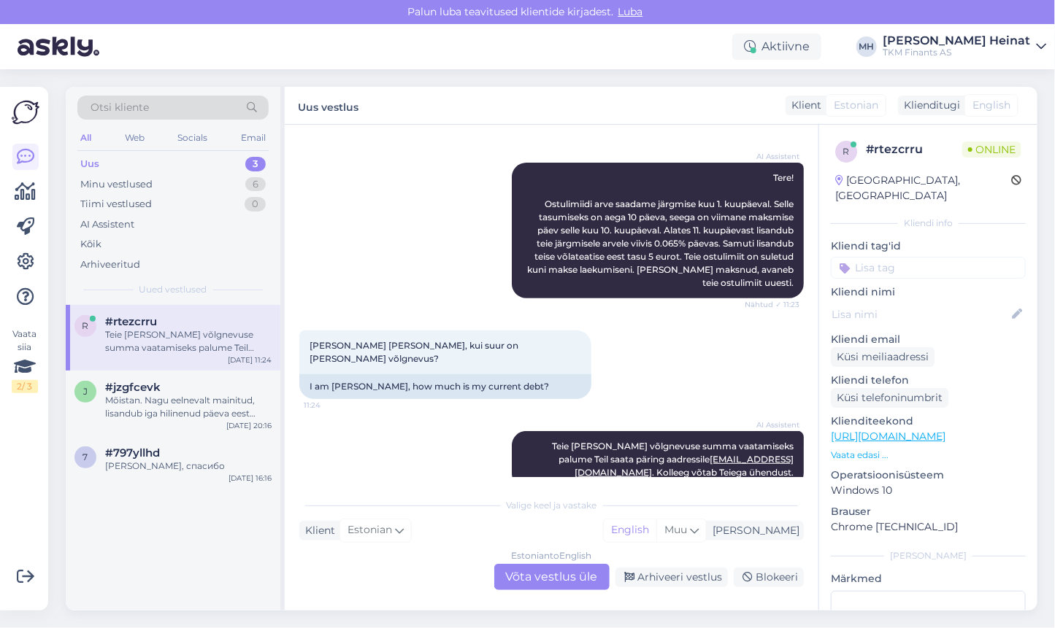
click at [546, 577] on div "Estonian to English Võta vestlus üle" at bounding box center [551, 577] width 115 height 26
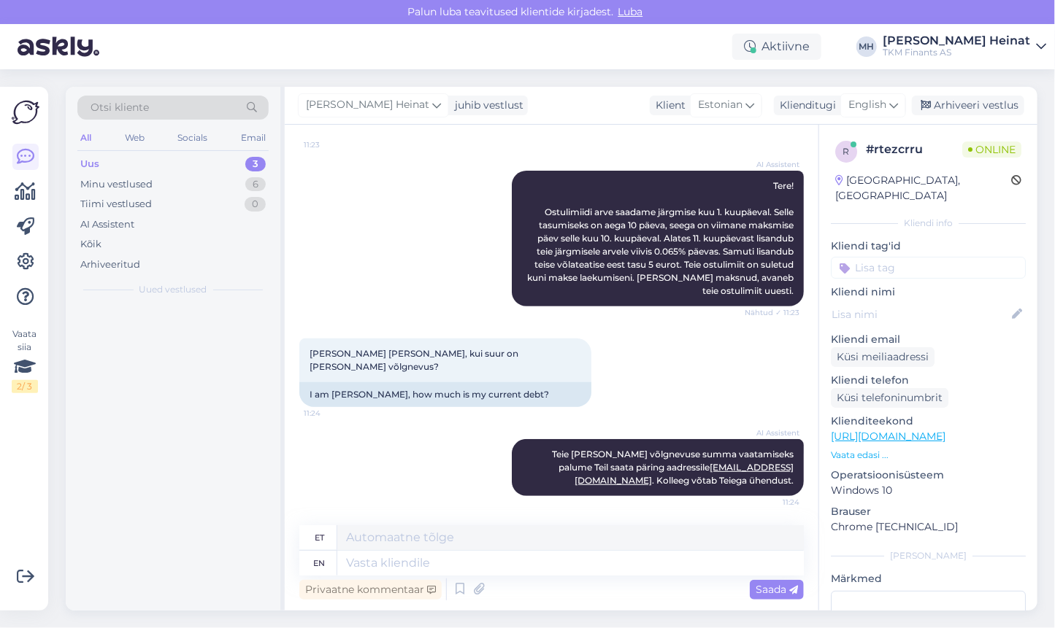
scroll to position [120, 0]
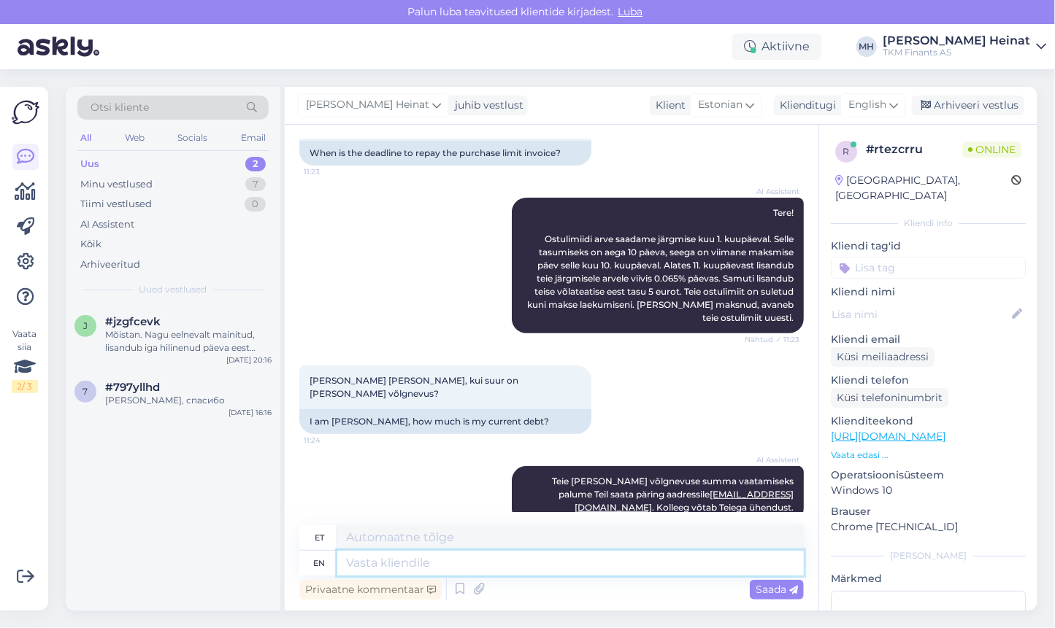
click at [440, 566] on textarea at bounding box center [570, 563] width 466 height 25
click at [428, 566] on textarea at bounding box center [570, 563] width 466 height 25
type textarea "Tere"
type textarea "Tere [PERSON_NAME]"
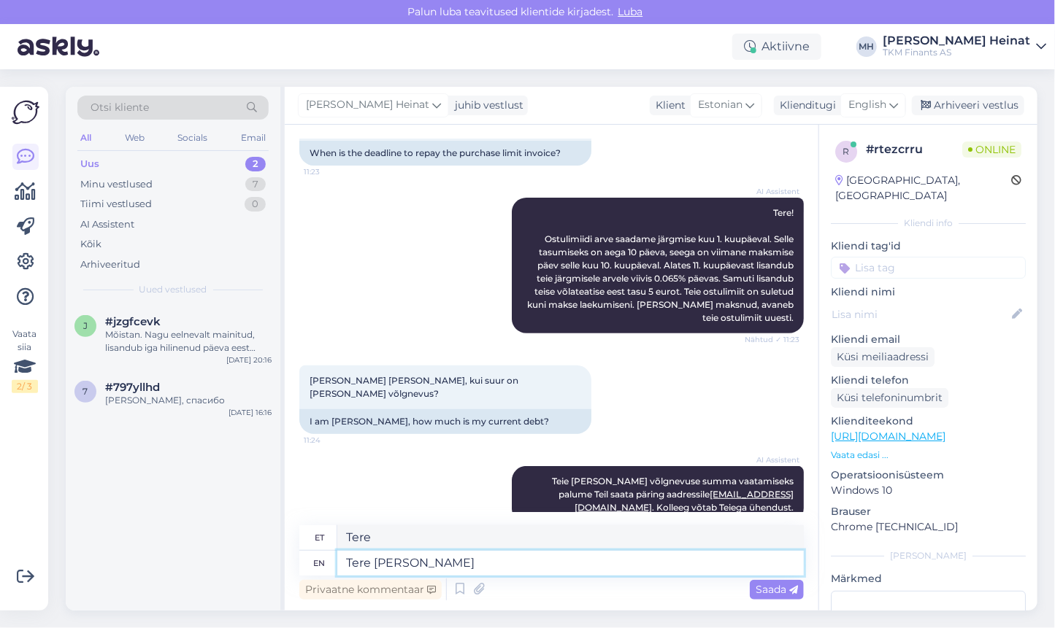
type textarea "Tere [PERSON_NAME]"
type textarea "[PERSON_NAME]"
type textarea "[PERSON_NAME],"
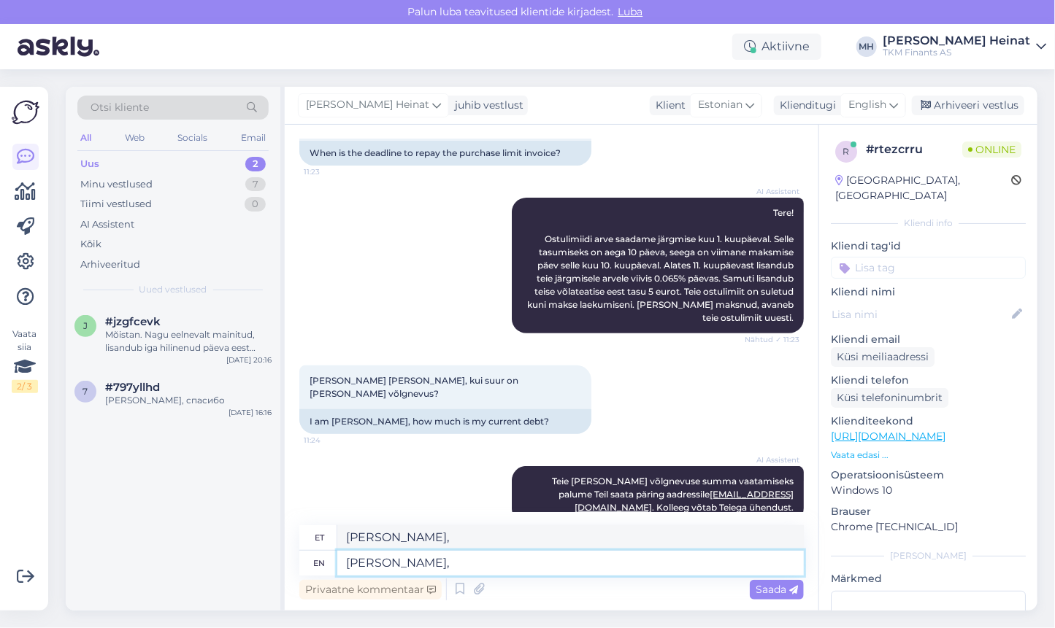
type textarea "[PERSON_NAME], i"
type textarea "[PERSON_NAME], [PERSON_NAME]"
type textarea "[PERSON_NAME], iga"
type textarea "[PERSON_NAME],"
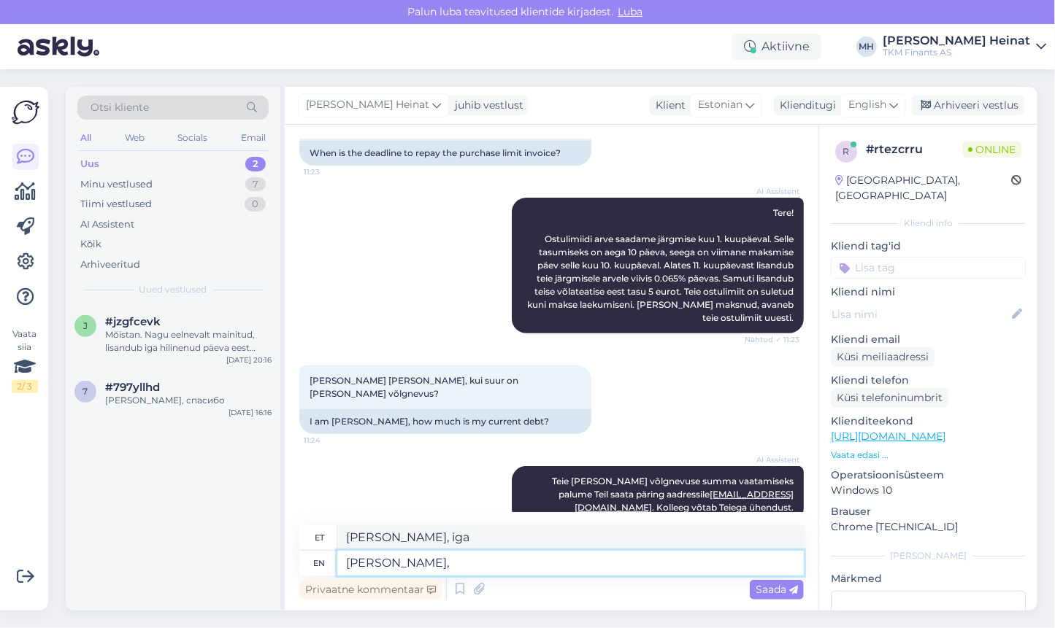
type textarea "[PERSON_NAME],"
type textarea "[PERSON_NAME], Ostulimiidiarved"
type textarea "[PERSON_NAME], Ostulimiidarved"
type textarea "[PERSON_NAME], Ostulimiidiarved tuleb t"
type textarea "[PERSON_NAME], Ostulimiidiarved tuleb"
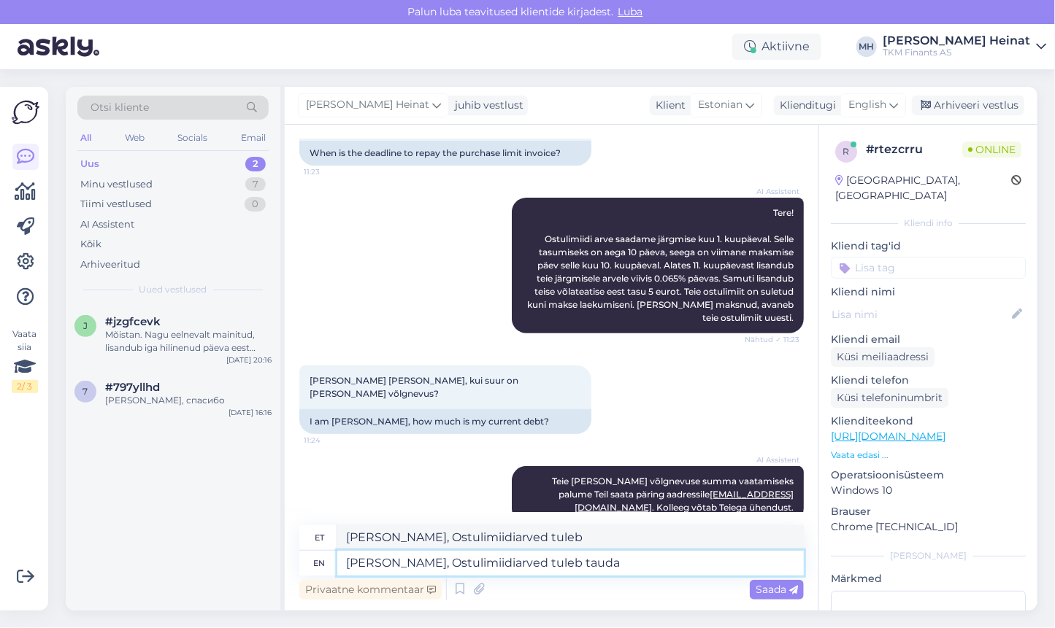
type textarea "[PERSON_NAME], Ostulimiidiarved tuleb tauda"
type textarea "[PERSON_NAME], Ostulimiidiarved tuleb tauda 10. k"
type textarea "[PERSON_NAME], Ostulimiidiarved tuleb tauda 10."
type textarea "[PERSON_NAME], Ostulimiidiarved tuleb tauda 10. kuupäevaks"
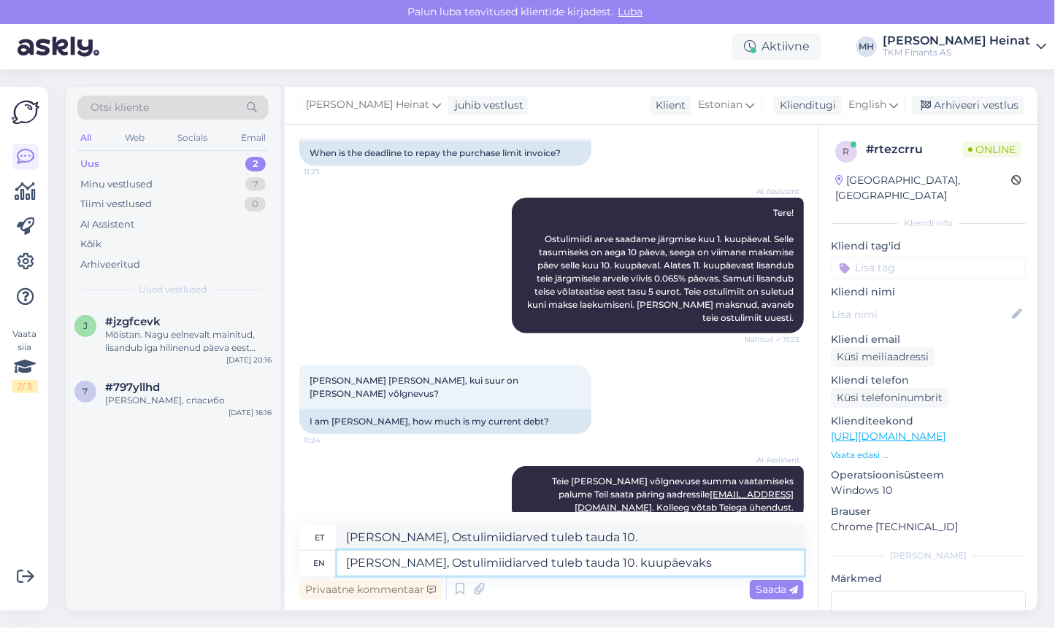
type textarea "Tere [PERSON_NAME], Ostulimiidiarved tuleb 10. päevaks"
type textarea "[PERSON_NAME], Ostulimiidiarved tuleb tauda 10. kuupäevaks ning"
type textarea "Tere [PERSON_NAME], Ostulimiidiarved tuleb 10. päevaks ning"
type textarea "[PERSON_NAME], Ostulimiidiarved tuleb tauda 10. kuupäevaks ning Sinul"
type textarea "[PERSON_NAME], Ostulimiidiarved tuleb [PERSON_NAME] 10. päevaks ning Sinul"
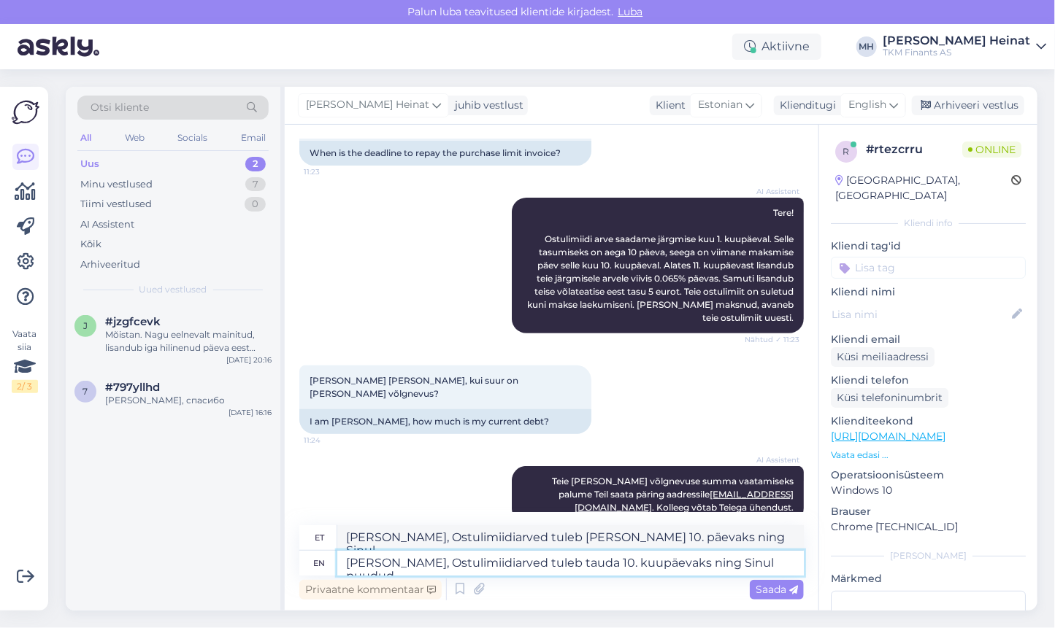
type textarea "[PERSON_NAME], Ostulimiidiarved tuleb tauda 10. kuupäevaks ning Sinul puudud"
type textarea "[PERSON_NAME], Ostulimiidiarved tuleb tauda 10. päevaks ning Sinul puudud"
type textarea "[PERSON_NAME], Ostulimiidiarved tuleb tauda 10. kuupäevaks ning Sinul puudub"
type textarea "Tere [PERSON_NAME], Ostulimiidiarved tuleb 10. päevaks ning Sinul puudub"
click at [474, 563] on textarea "[PERSON_NAME], Ostulimiidiarved tuleb tauda 10. kuupäevaks ning Sinul puudub" at bounding box center [570, 563] width 466 height 25
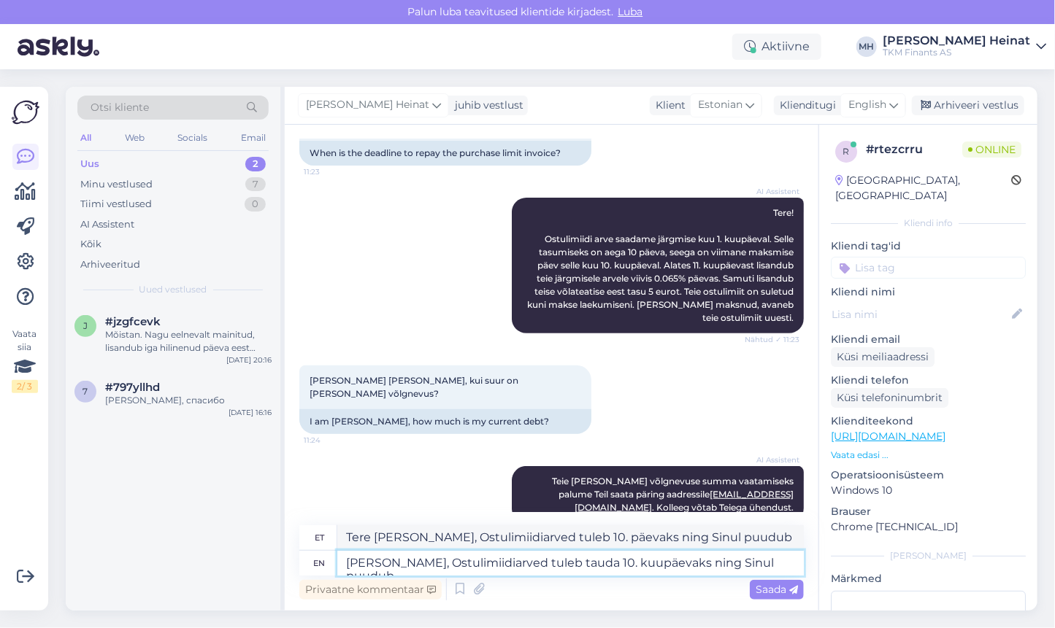
type textarea "[PERSON_NAME], Ostulimiidi arved tuleb tauda 10. kuupäevaks ning Sinul puudub"
type textarea "[PERSON_NAME], Ostulimiidi arved tuleb tauda 10. päevaks ning Sinul puudub"
click at [558, 565] on textarea "[PERSON_NAME], Ostulimiidi arved tuleb tauda 10. kuupäevaks ning Sinul puudub" at bounding box center [570, 563] width 466 height 25
type textarea "[PERSON_NAME], Ostulimiidi arved tuleb tasuda 10. kuupäevaks ning Sinul puudub"
type textarea "[PERSON_NAME], Ostulimiidi arved tuleb tasuda 10. päevaks ning Sinul puudub"
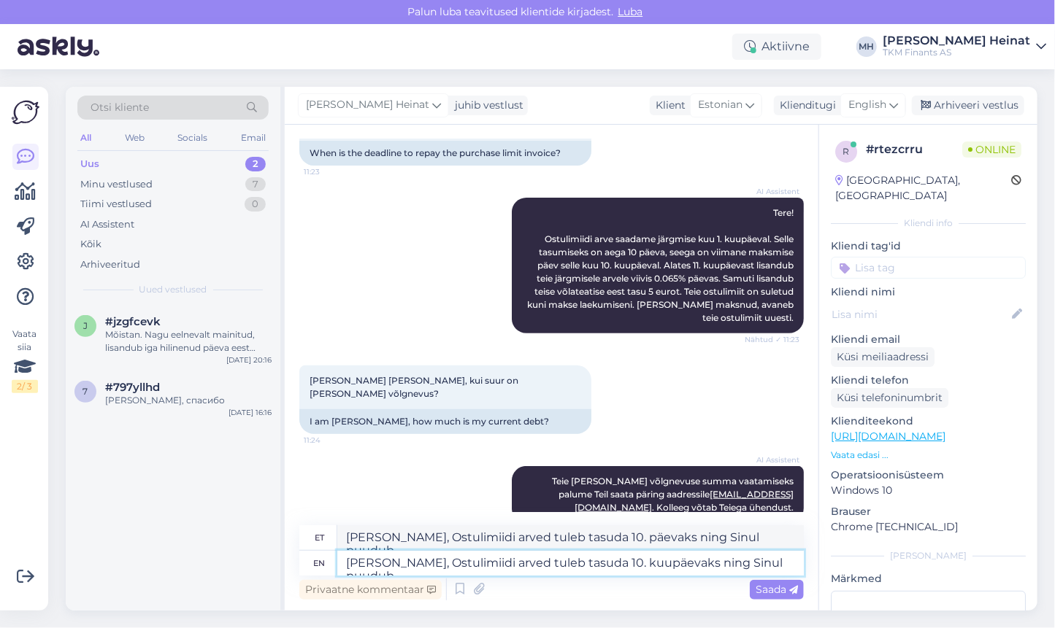
click at [793, 562] on textarea "[PERSON_NAME], Ostulimiidi arved tuleb tasuda 10. kuupäevaks ning Sinul puudub" at bounding box center [570, 563] width 466 height 25
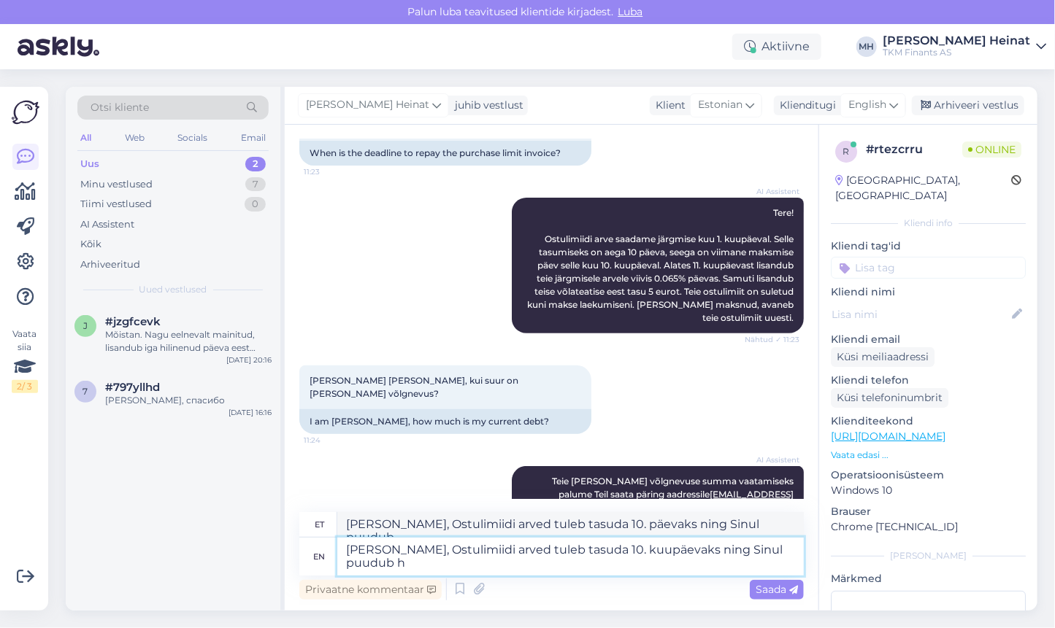
scroll to position [133, 0]
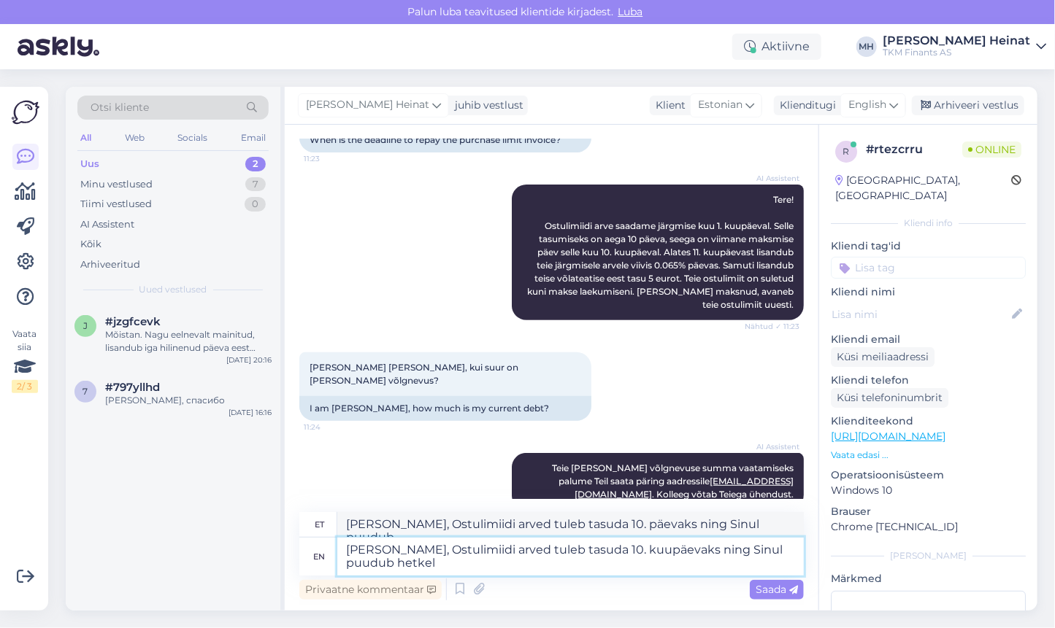
type textarea "[PERSON_NAME], Ostulimiidi arved tuleb tasuda 10. kuupäevaks ning Sinul puudub …"
type textarea "[PERSON_NAME], Ostulimiidi arved tuleb tasuda 10. päevaks ning Sinul puudub het…"
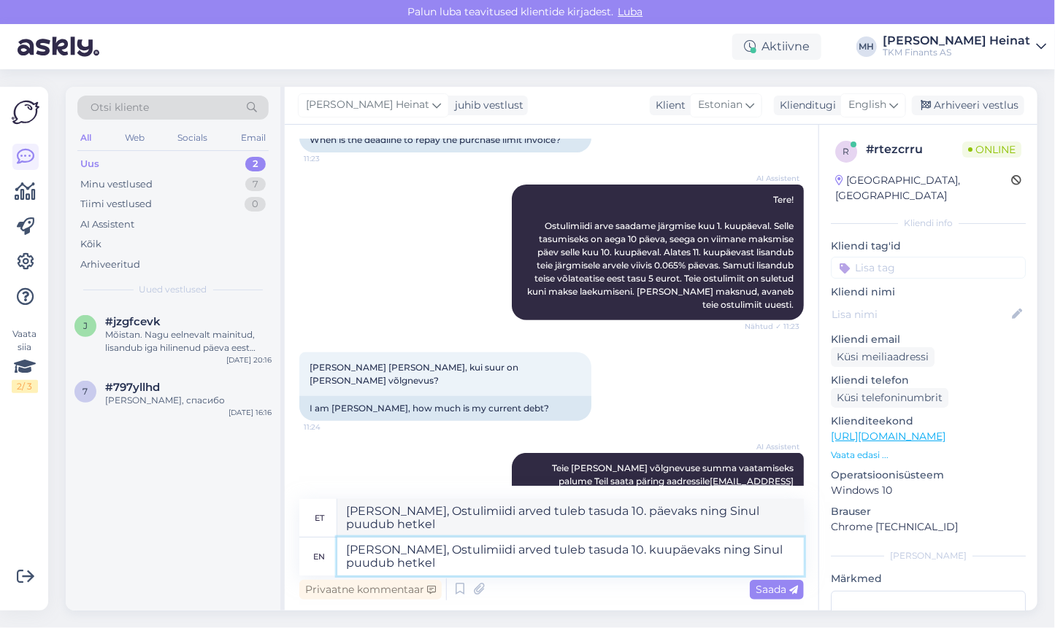
scroll to position [146, 0]
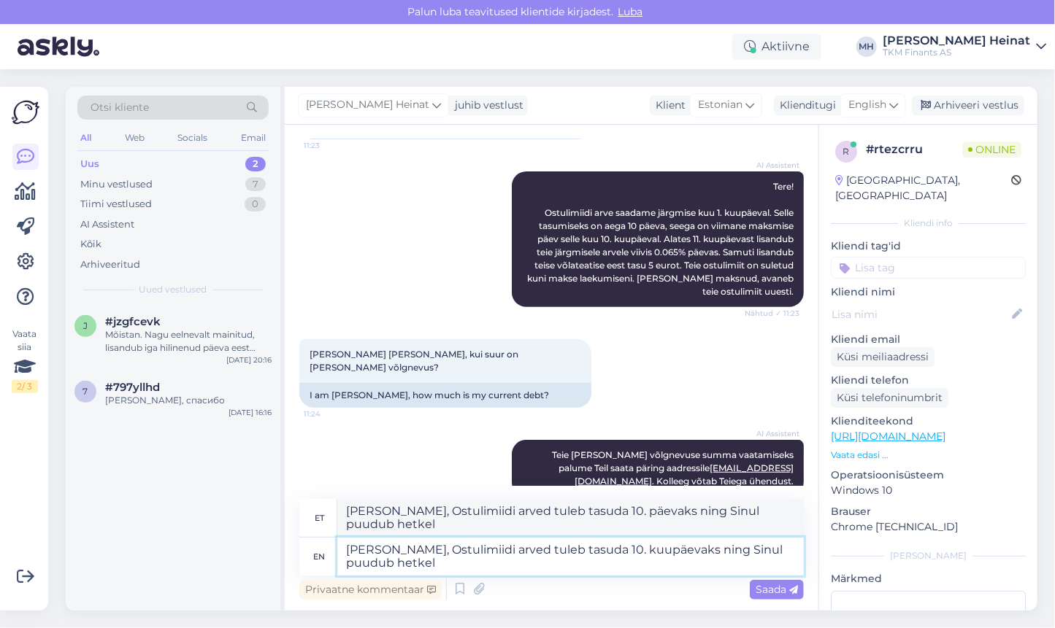
type textarea "[PERSON_NAME], Ostulimiidi arved tuleb tasuda 10. kuupäevaks ning Sinul puudub …"
type textarea "[PERSON_NAME], Ostulimiidi arved tuleb tasuda 10. päevaks ning Sinul puudub het…"
type textarea "[PERSON_NAME], Ostulimiidi arved tuleb tasuda 10. kuupäevaks ning Sinul puudub …"
type textarea "[PERSON_NAME], Ostulimiidi arved tuleb tasuda 10. päevaks ning Sinul puudub het…"
type textarea "[PERSON_NAME], Ostulimiidi arved tuleb tasuda 10. kuupäevaks ning Sinul puudub …"
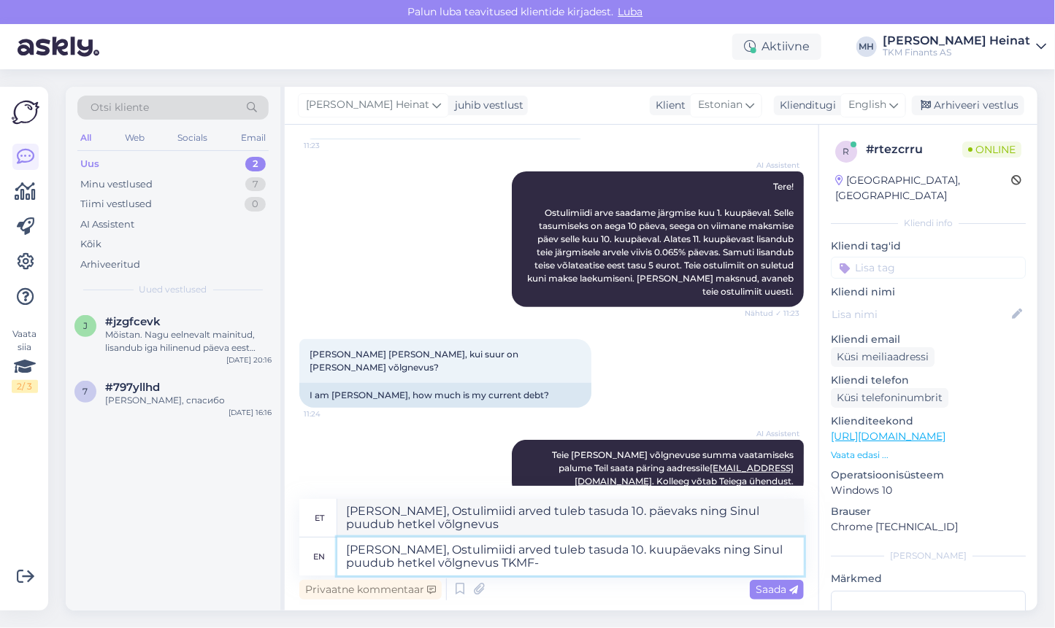
type textarea "[PERSON_NAME], Ostulimiidi arved tuleb tasuda 10. päevaks ning Sinul puudub het…"
type textarea "[PERSON_NAME], Ostulimiidi arved tuleb tasuda 10. kuupäevaks ning Sinul puudub …"
type textarea "[PERSON_NAME], Ostulimiidi arved tuleb tasuda 10. päevaks ja Sinul puudub hetke…"
type textarea "[PERSON_NAME], Ostulimiidi arved tuleb tasuda 10. kuupäevaks ning Sinul puudub …"
type textarea "[PERSON_NAME], Ostulimiidi arved tuleb tasuda 10. päevaks ja Sinul puudub hetke…"
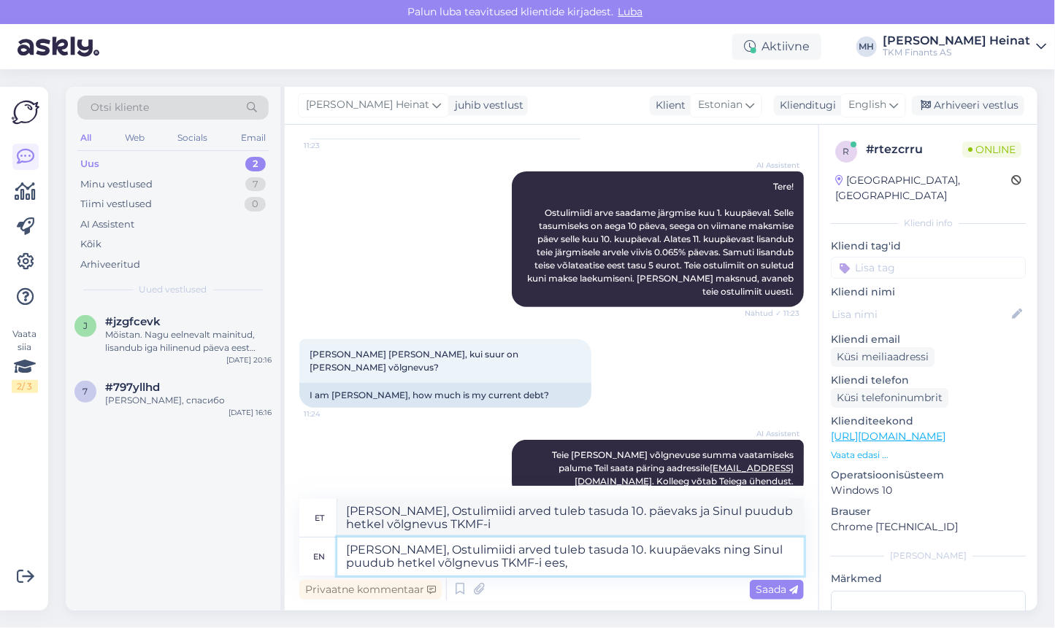
type textarea "[PERSON_NAME], Ostulimiidi arved tuleb tasuda 10. kuupäevaks ning Sinul puudub …"
type textarea "[PERSON_NAME], Ostulimiidi arved tuleb tasuda 10. päevaks ja Sinul puudub hetke…"
type textarea "[PERSON_NAME], Ostulimiidi arved tuleb tasuda 10. kuupäevaks ning Sinul puudub …"
type textarea "[PERSON_NAME], Ostulimiidi arved tuleb tasuda 10. päevaks ning Sinul puudub het…"
type textarea "[PERSON_NAME], Ostulimiidi arved tuleb tasuda 10. kuupäevaks ning Sinul puudub …"
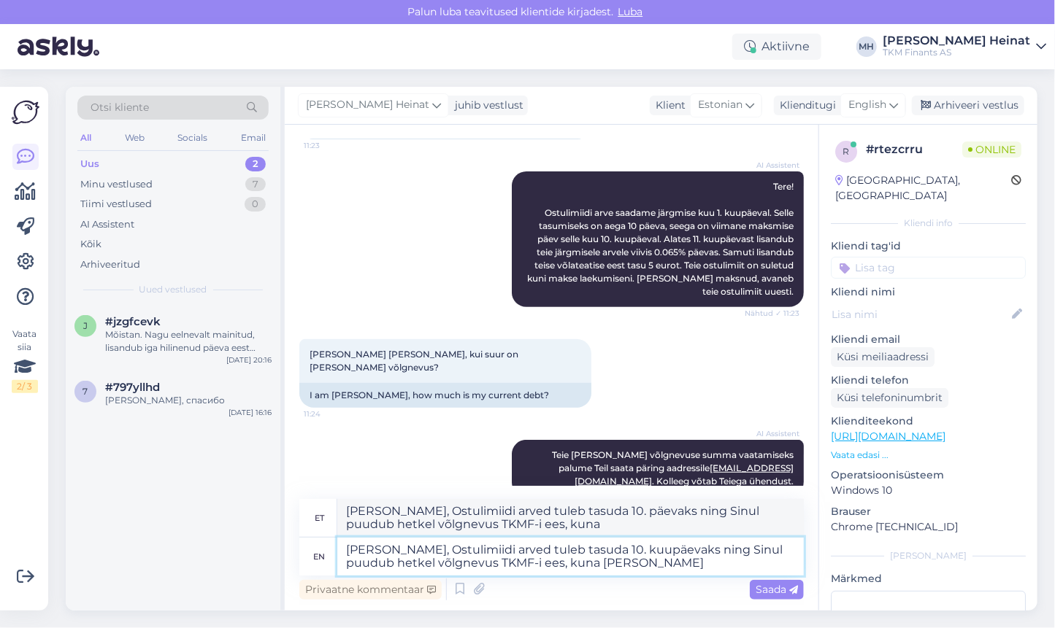
type textarea "[PERSON_NAME], Ostulimiidi arved tuleb tasuda 10. päevaks ning Sinul puudub het…"
type textarea "[PERSON_NAME], Ostulimiidi arved tuleb tasuda 10. kuupäevaks ning Sinul puudub …"
type textarea "[PERSON_NAME], Ostulimiidi arved tuleb tasuda 10. päevaks ning Sinul puudub het…"
type textarea "[PERSON_NAME], Ostulimiidi arved tuleb tasuda 10. kuupäevaks ning Sinul puudub …"
type textarea "[PERSON_NAME], Ostulimiidi arved tuleb tasuda 10. päevaks ning Sinul puudub het…"
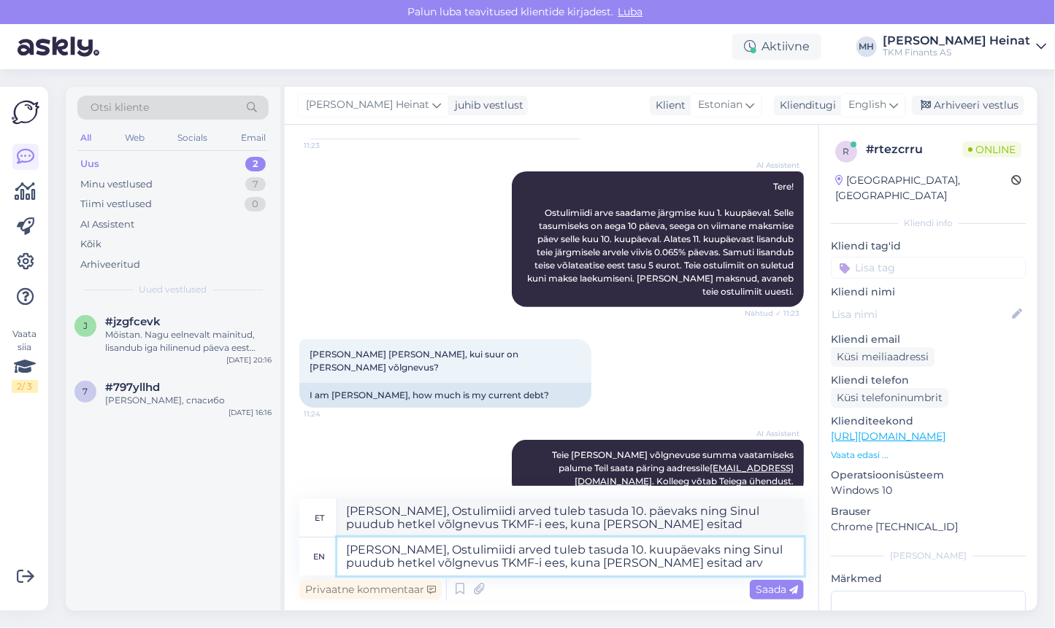
type textarea "[PERSON_NAME], Ostulimiidi arved tuleb tasuda 10. kuupäevaks ning Sinul puudub …"
type textarea "[PERSON_NAME], Ostulimiidi arved tuleb tasuda 10. päevaks ning Sinul puudub het…"
drag, startPoint x: 656, startPoint y: 565, endPoint x: 514, endPoint y: 569, distance: 141.6
click at [514, 569] on textarea "[PERSON_NAME], Ostulimiidi arved tuleb tasuda 10. kuupäevaks ning Sinul puudub …" at bounding box center [570, 557] width 466 height 38
type textarea "[PERSON_NAME], Ostulimiidi arved tuleb tasuda 10. kuupäevaks ning Sinul puudub …"
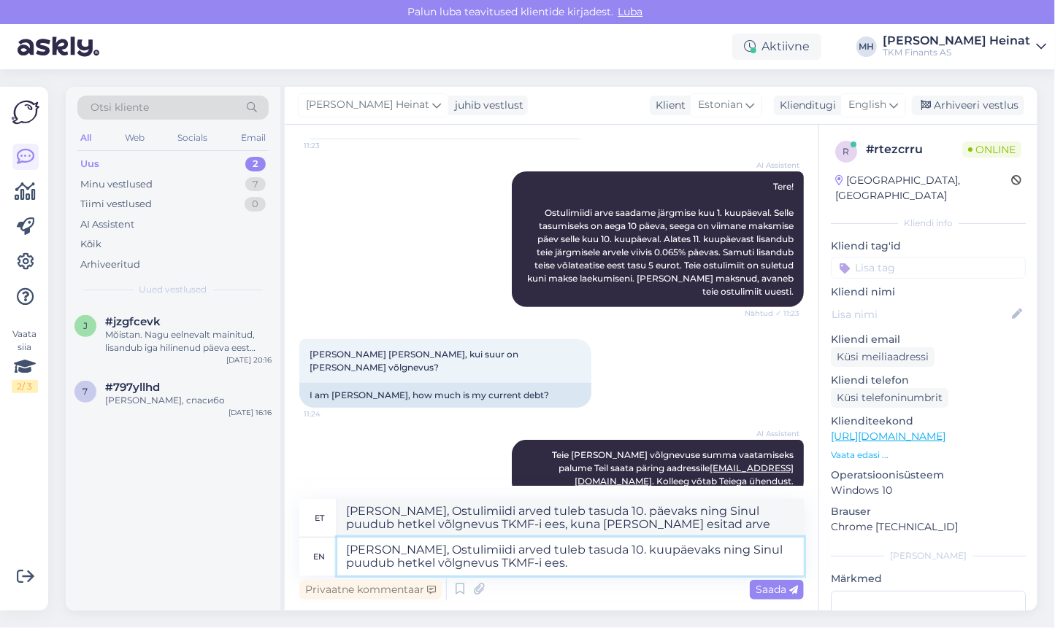
type textarea "[PERSON_NAME], Ostulimiidi arved tuleb tasuda 10. päevaks ning Sinul puudub het…"
drag, startPoint x: 739, startPoint y: 547, endPoint x: 714, endPoint y: 549, distance: 24.9
click at [714, 549] on textarea "[PERSON_NAME], Ostulimiidi arved tuleb tasuda 10. kuupäevaks ning Sinul puudub …" at bounding box center [570, 557] width 466 height 38
type textarea "[PERSON_NAME], Ostulimiidi arved tuleb tasuda 10. kuupäevaks ning S puudub hetk…"
type textarea "[PERSON_NAME], Ostulimiidi arved tuleb tasuda 10. päevaks ning S puudub hetkel …"
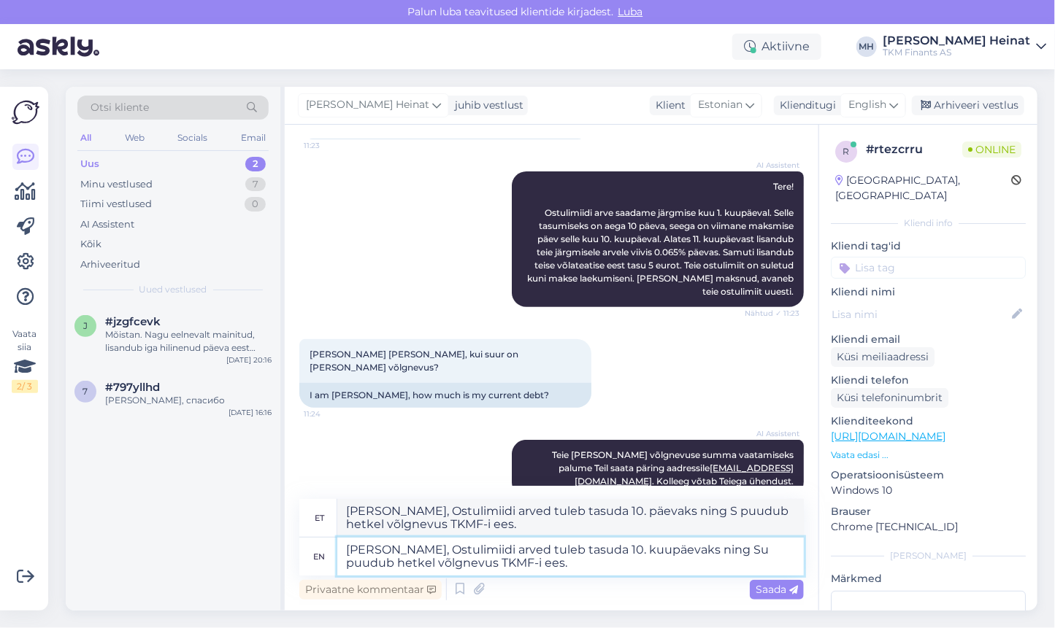
type textarea "[PERSON_NAME], Ostulimiidi arved tuleb tasuda 10. kuupäevaks ning Sul puudub he…"
type textarea "[PERSON_NAME], Ostulimiidi arved tuleb tasuda 10. päevaks ning Sul puudub hetke…"
type textarea "[PERSON_NAME], Ostulimiidi arved tuleb tasuda 10. kuupäevaks ning Sul puudub he…"
click at [509, 515] on textarea "[PERSON_NAME], Ostulimiidi arved tuleb tasuda 10. päevaks ning Sul puudub hetke…" at bounding box center [570, 518] width 466 height 38
click at [598, 510] on textarea "[PERSON_NAME], Ostulimiidi arve tuleb tasuda 10. päevaks ning Sul puudub hetkel…" at bounding box center [570, 518] width 466 height 38
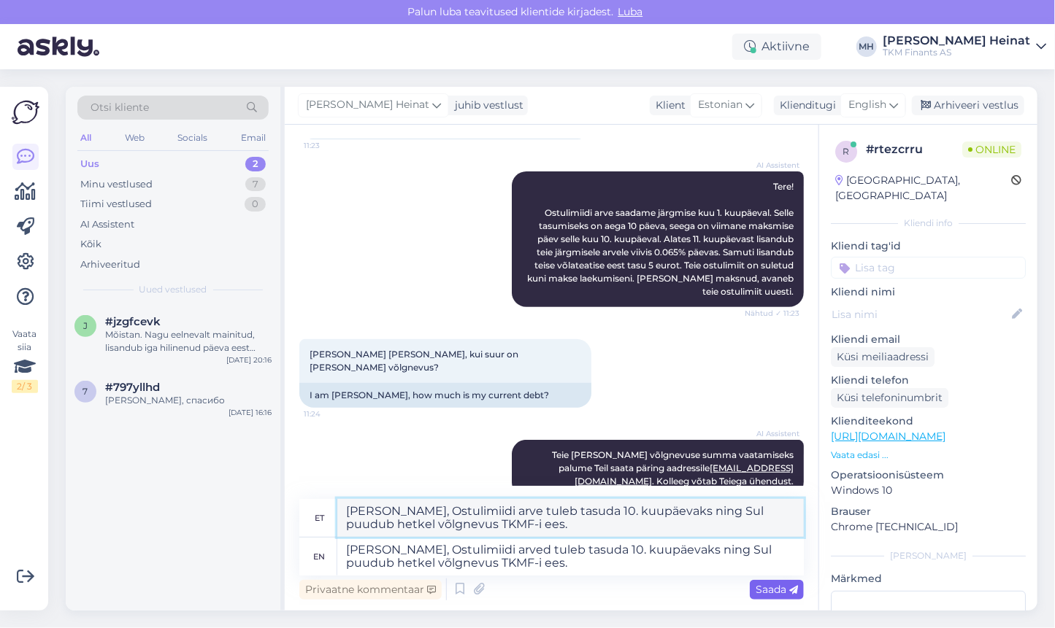
type textarea "[PERSON_NAME], Ostulimiidi arve tuleb tasuda 10. kuupäevaks ning Sul puudub het…"
click at [768, 590] on span "Saada" at bounding box center [776, 589] width 42 height 13
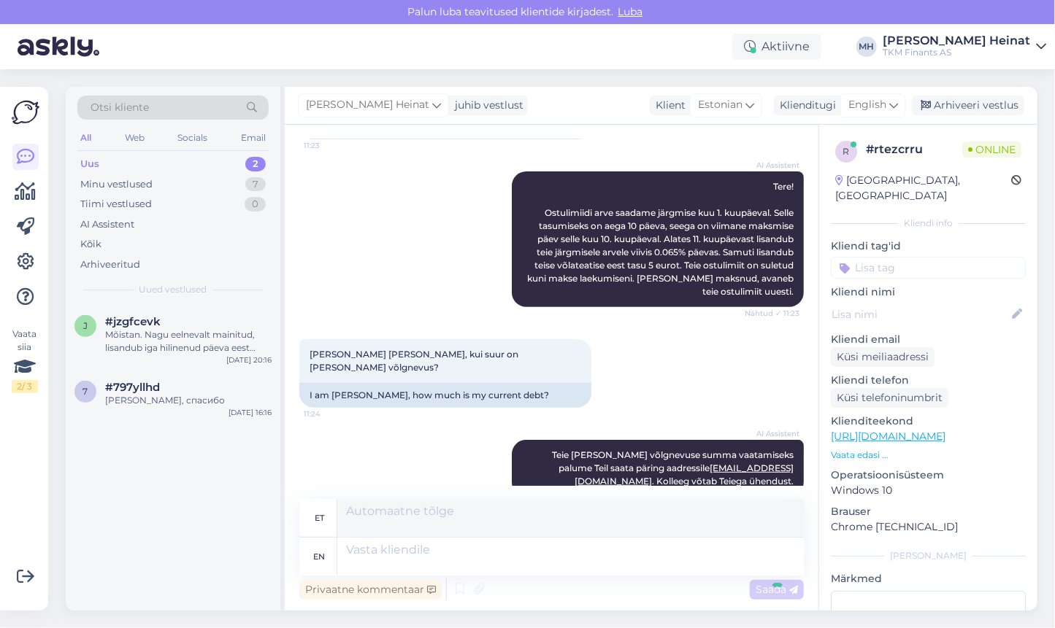
scroll to position [234, 0]
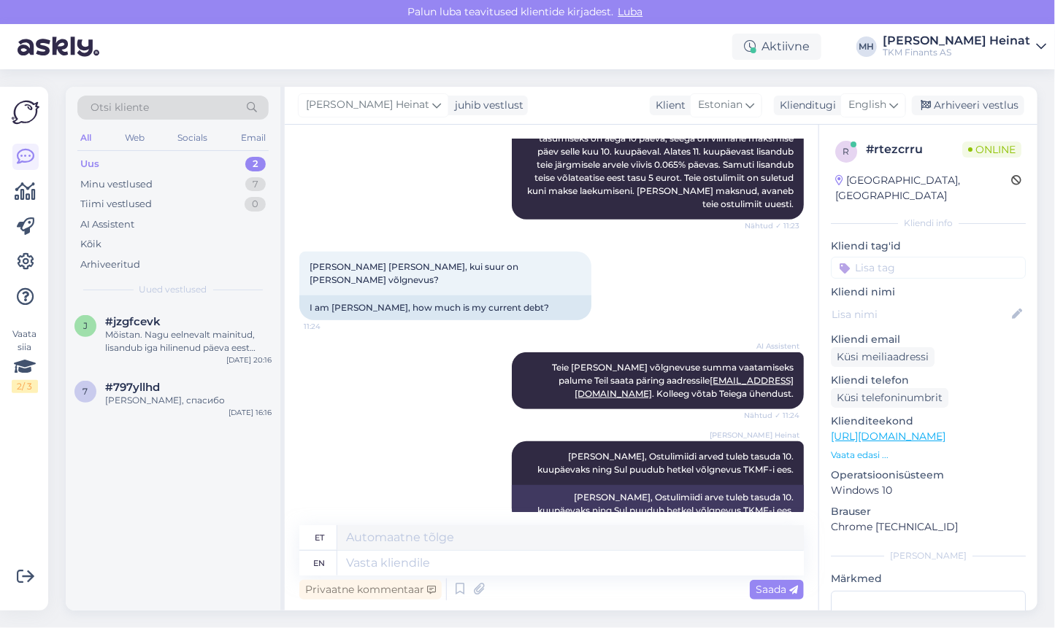
click at [401, 470] on div "[PERSON_NAME] Heinat Tere [PERSON_NAME], Ostulimiidi arved tuleb tasuda 10. kuu…" at bounding box center [551, 482] width 504 height 114
